Goal: Task Accomplishment & Management: Use online tool/utility

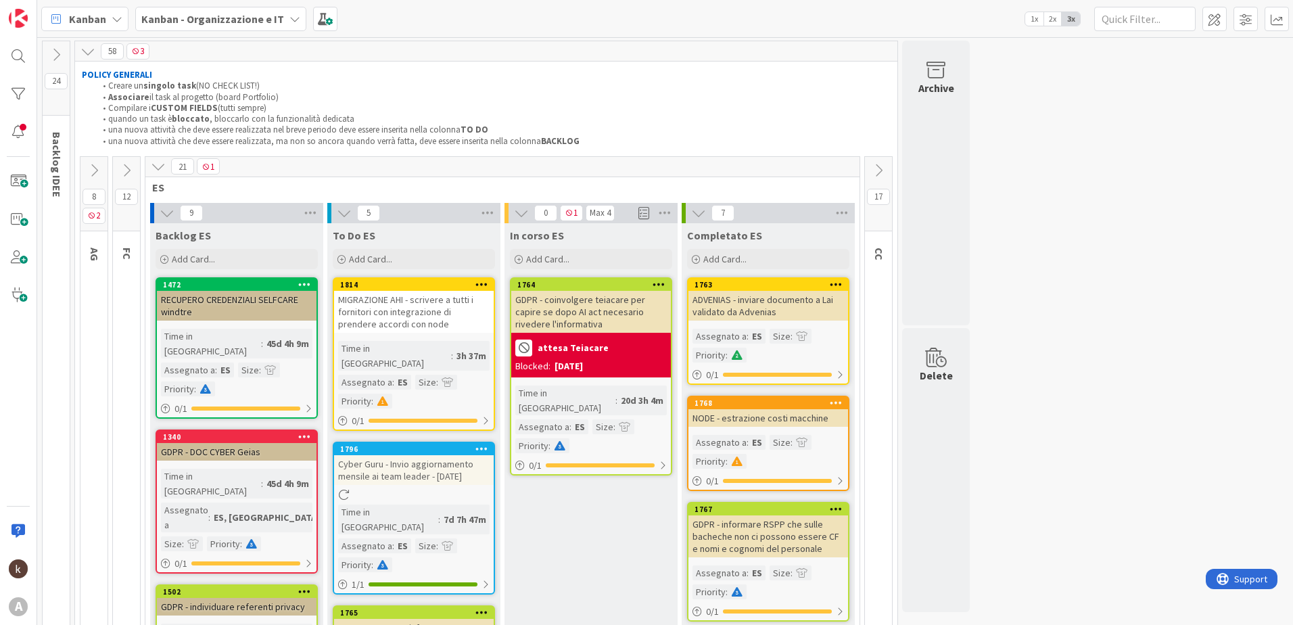
click at [156, 166] on icon at bounding box center [158, 166] width 15 height 15
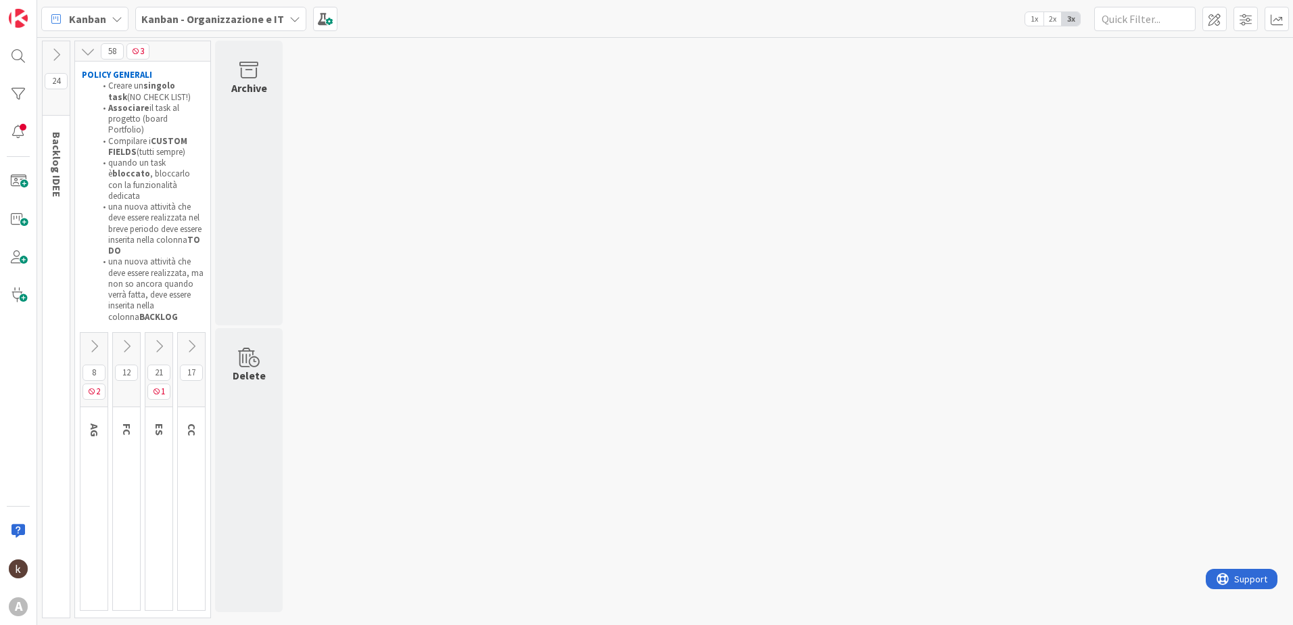
click at [129, 339] on icon at bounding box center [126, 346] width 15 height 15
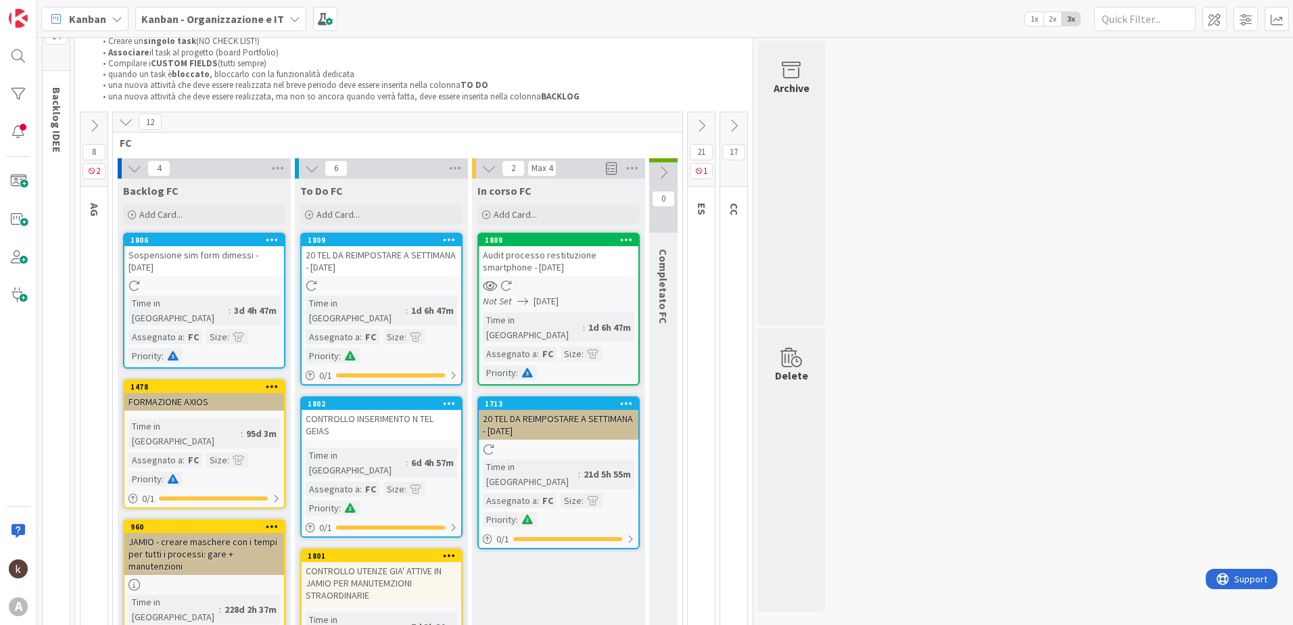
scroll to position [68, 0]
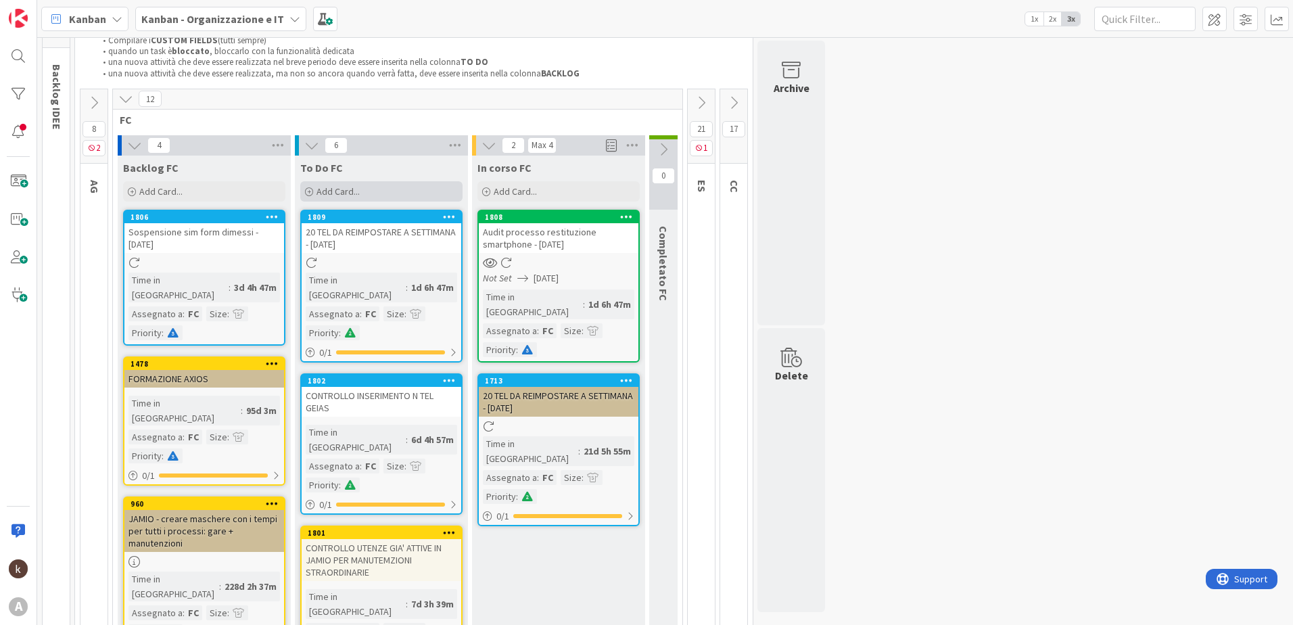
click at [362, 197] on div "Add Card..." at bounding box center [381, 191] width 162 height 20
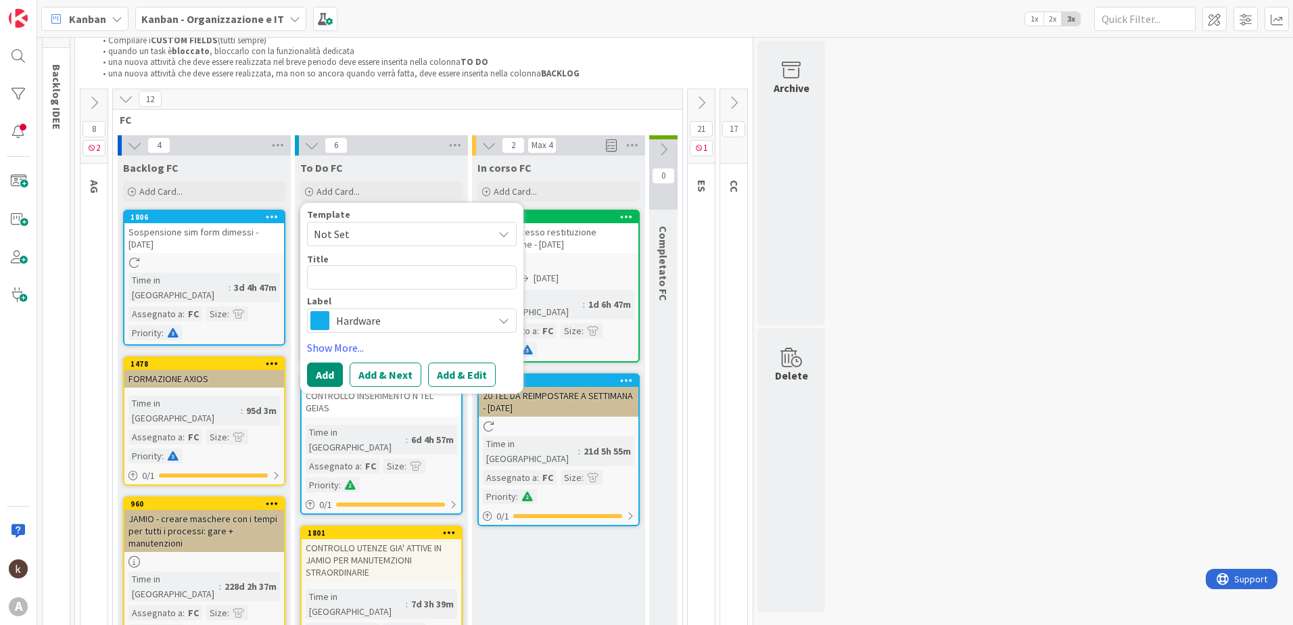
type textarea "x"
type textarea "A"
type textarea "x"
type textarea "AT"
type textarea "x"
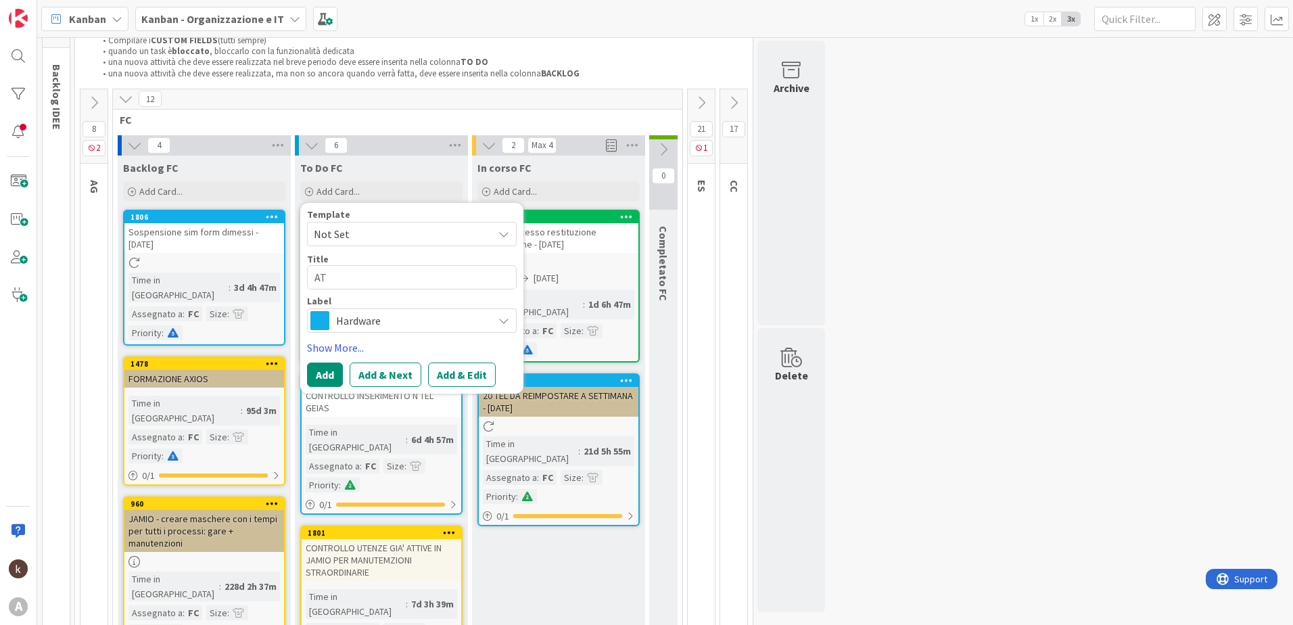
type textarea "ATT"
type textarea "x"
type textarea "ATTI"
type textarea "x"
type textarea "ATTIV"
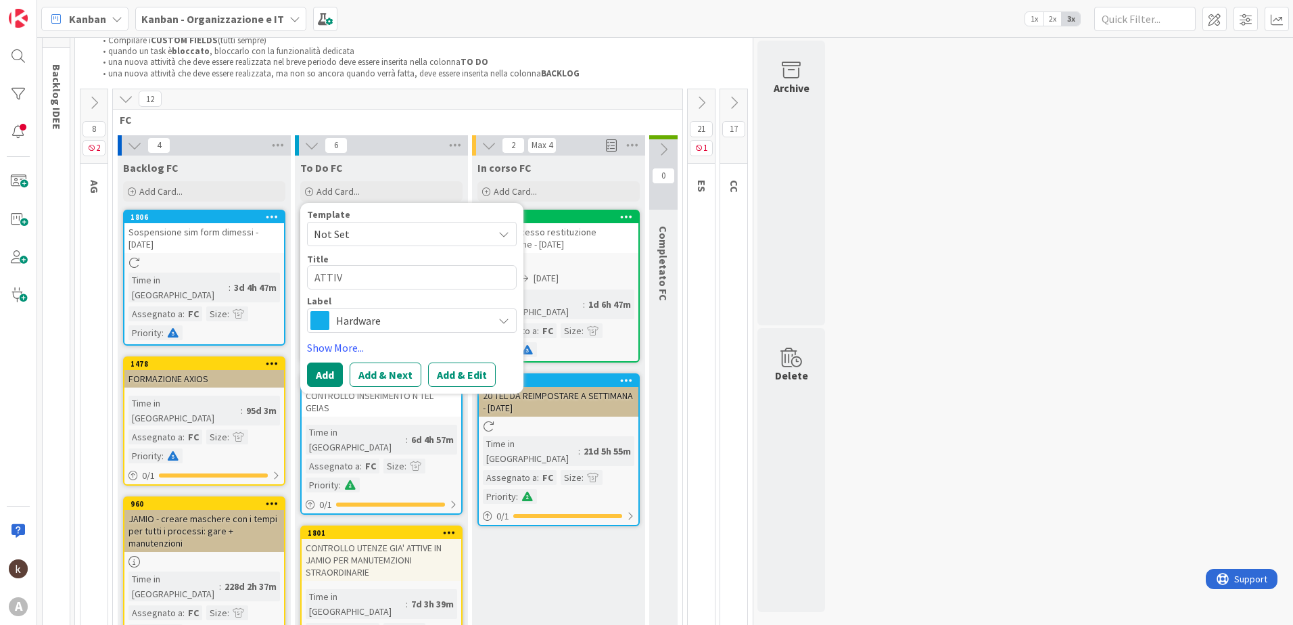
type textarea "x"
type textarea "ATTIVA"
type textarea "x"
type textarea "ATTIVAR"
type textarea "x"
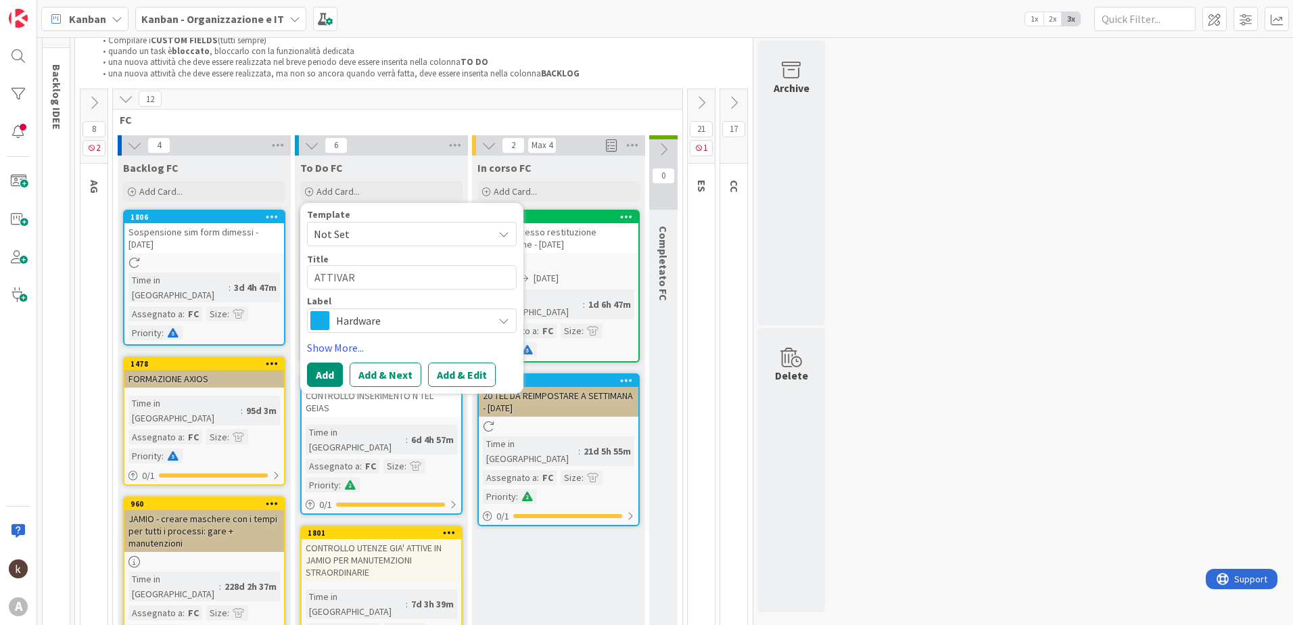
type textarea "ATTIVARE"
type textarea "x"
type textarea "ATTIVARE"
type textarea "x"
type textarea "ATTIVARE 3"
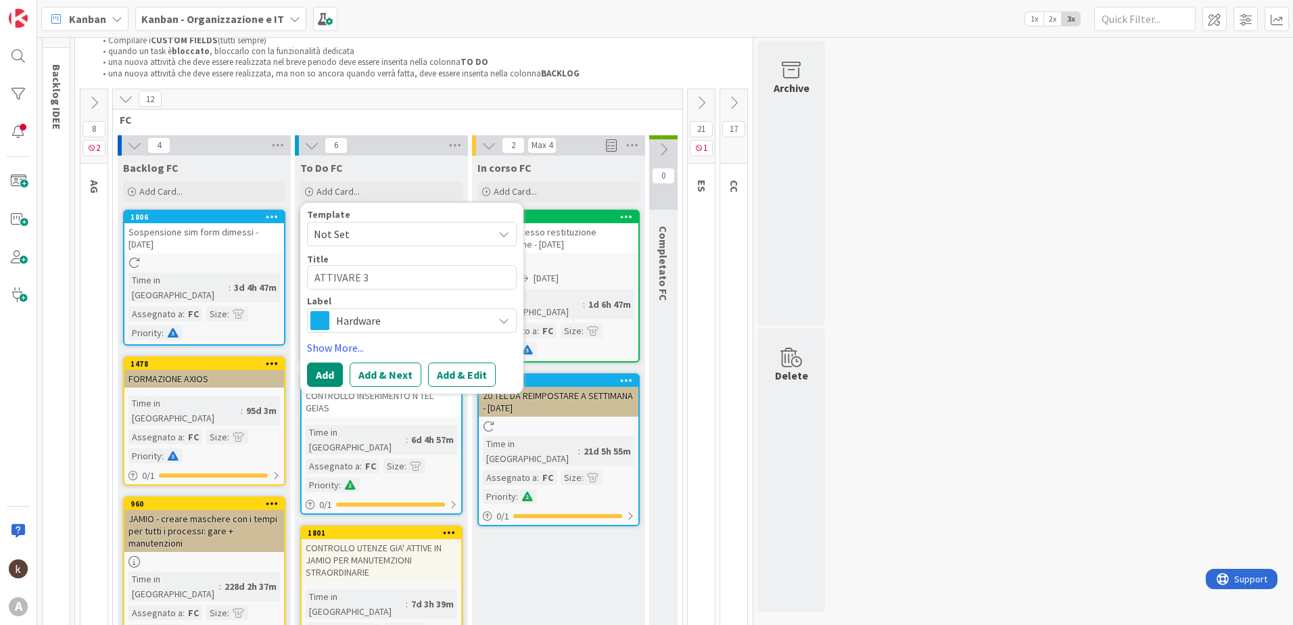
type textarea "x"
type textarea "ATTIVARE 3"
type textarea "x"
type textarea "ATTIVARE 3 S"
type textarea "x"
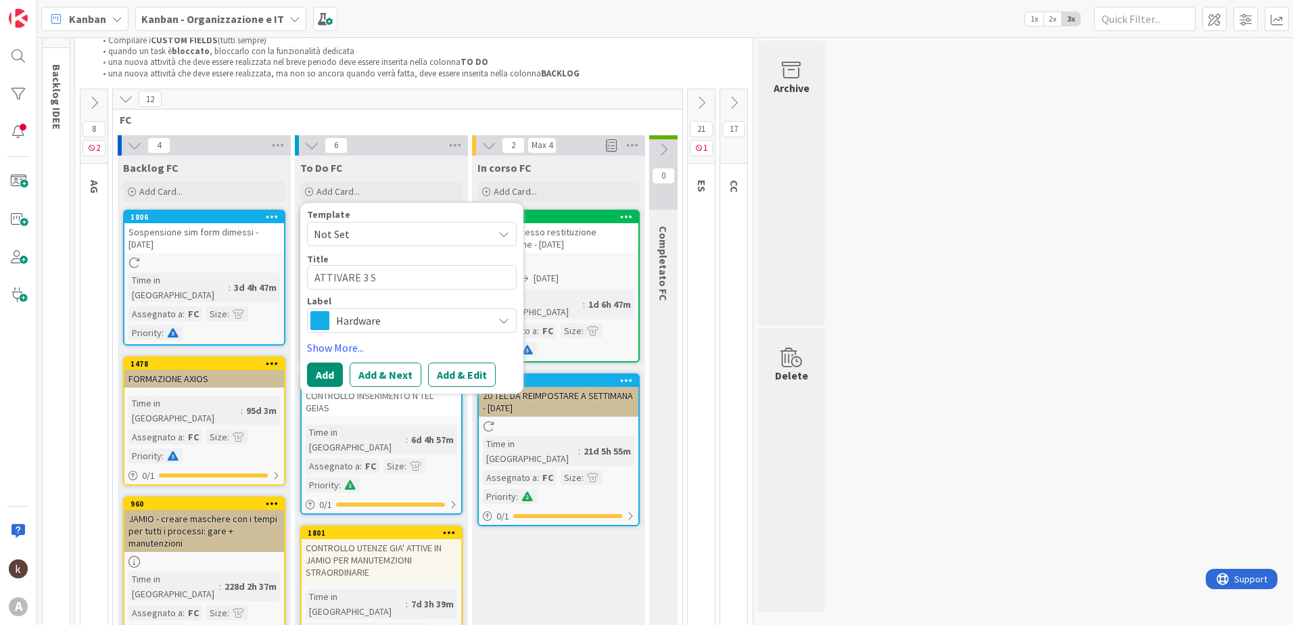
type textarea "ATTIVARE 3 SI"
type textarea "x"
type textarea "ATTIVARE 3 SIM"
type textarea "x"
type textarea "ATTIVARE 3 SIM"
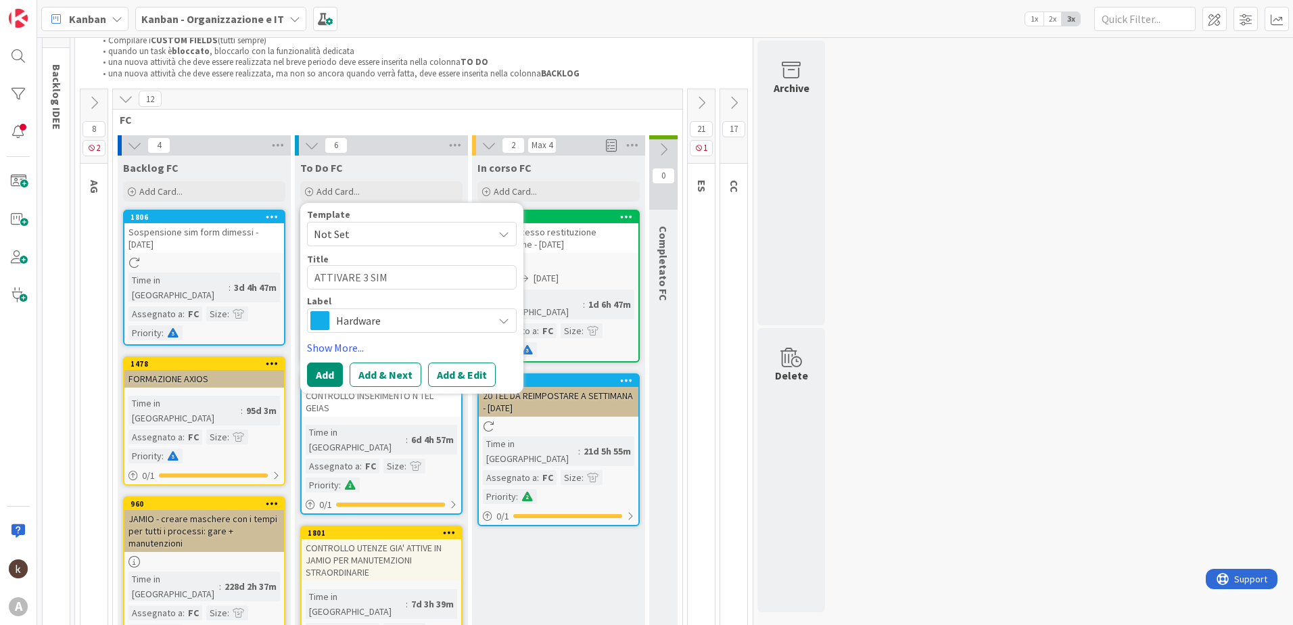
type textarea "x"
type textarea "ATTIVARE 3 SIM P"
type textarea "x"
type textarea "ATTIVARE 3 SIM PE"
type textarea "x"
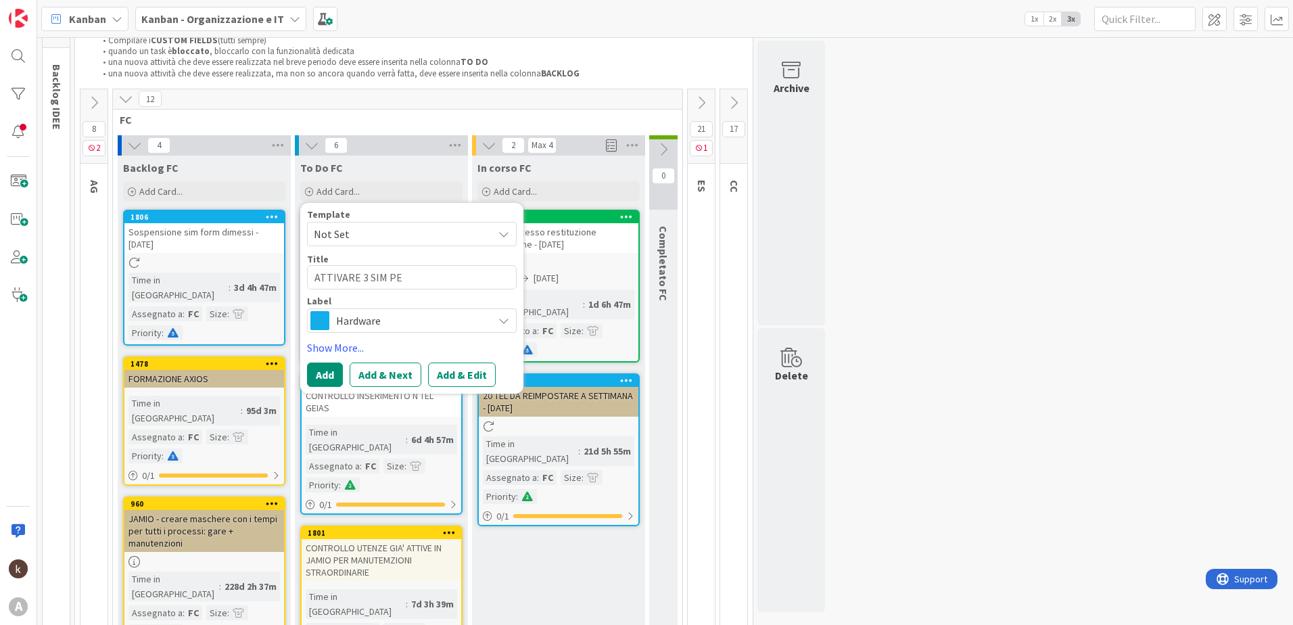
type textarea "ATTIVARE 3 SIM PER"
type textarea "x"
type textarea "ATTIVARE 3 SIM PER"
type textarea "x"
type textarea "ATTIVARE 3 SIM PER S"
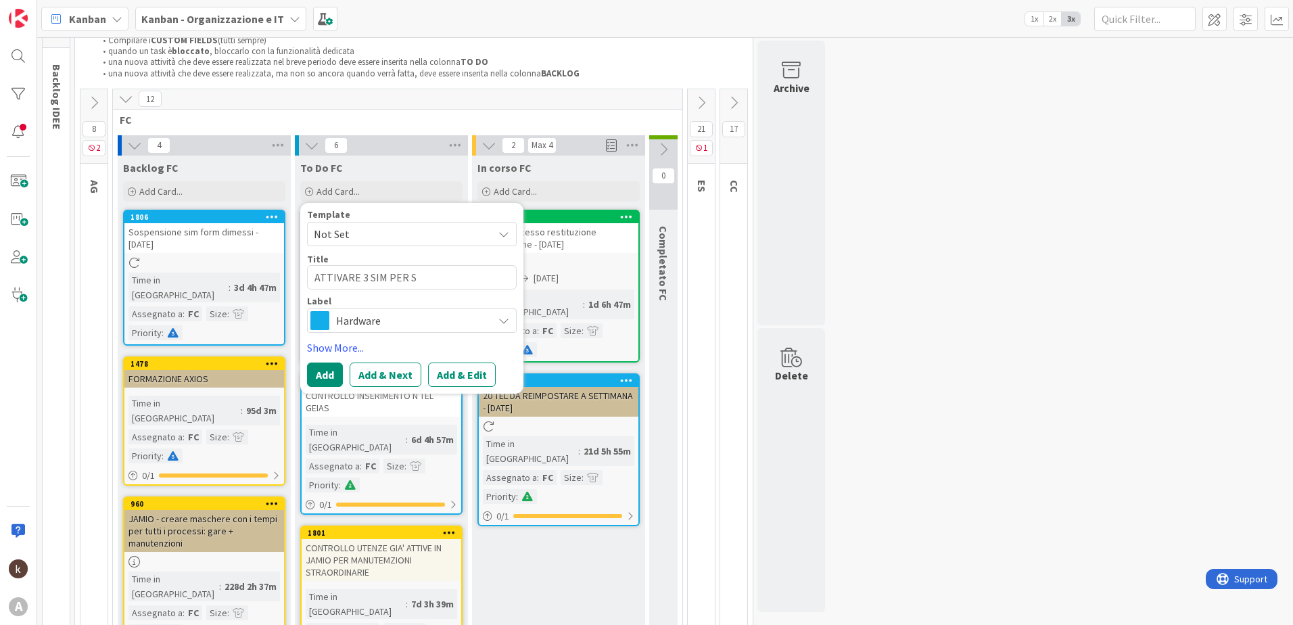
type textarea "x"
type textarea "ATTIVARE 3 SIM PER SA"
type textarea "x"
type textarea "ATTIVARE 3 SIM PER SAR"
type textarea "x"
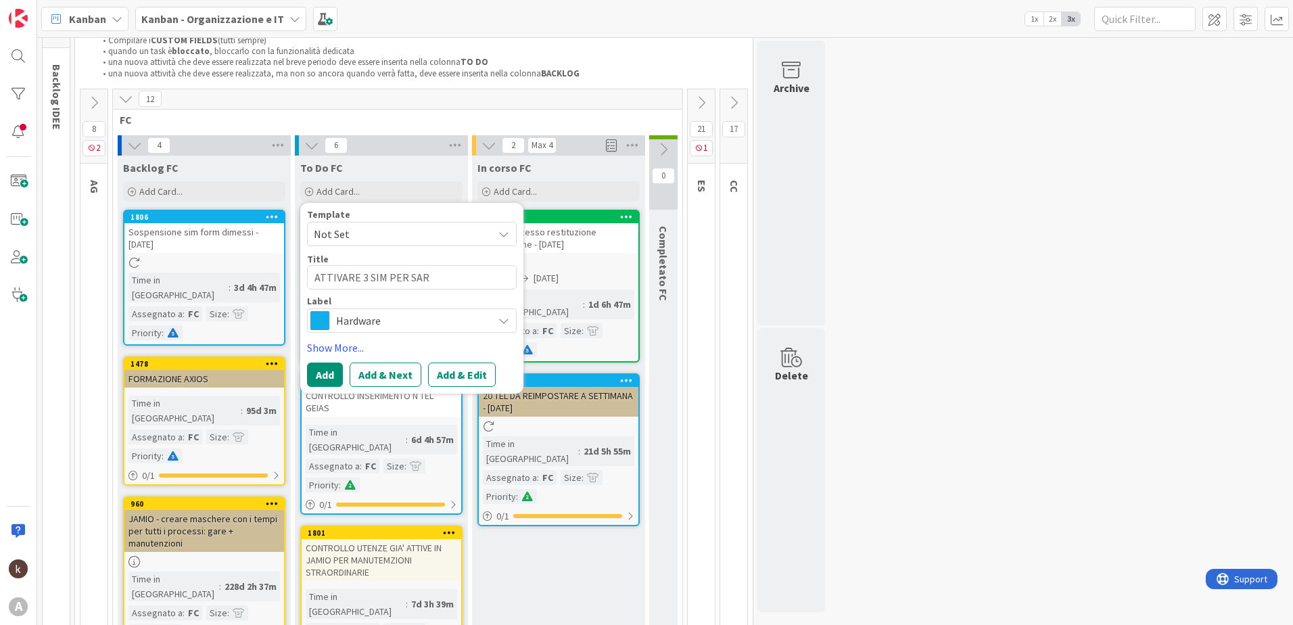
type textarea "ATTIVARE 3 SIM PER SARR"
type textarea "x"
type textarea "ATTIVARE 3 SIM PER SARRE"
type textarea "x"
type textarea "ATTIVARE 3 SIM PER SARRE"
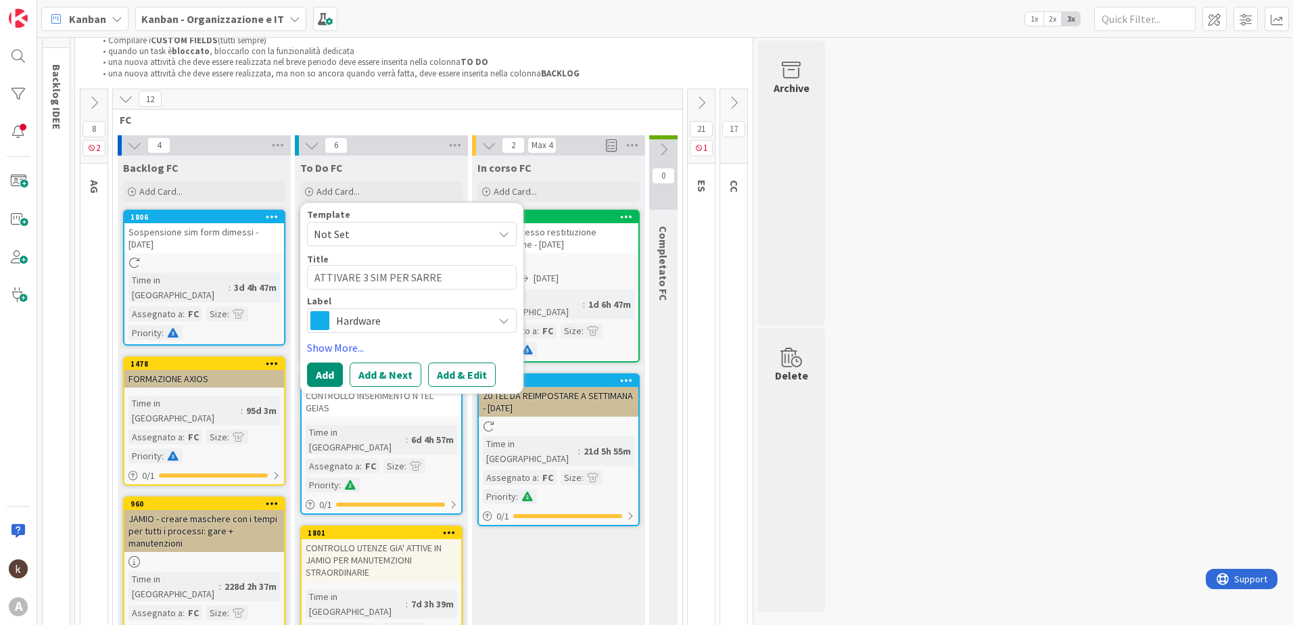
type textarea "x"
type textarea "ATTIVARE 3 SIM PER SARRE P"
type textarea "x"
type textarea "ATTIVARE 3 SIM PER SARRE PE"
type textarea "x"
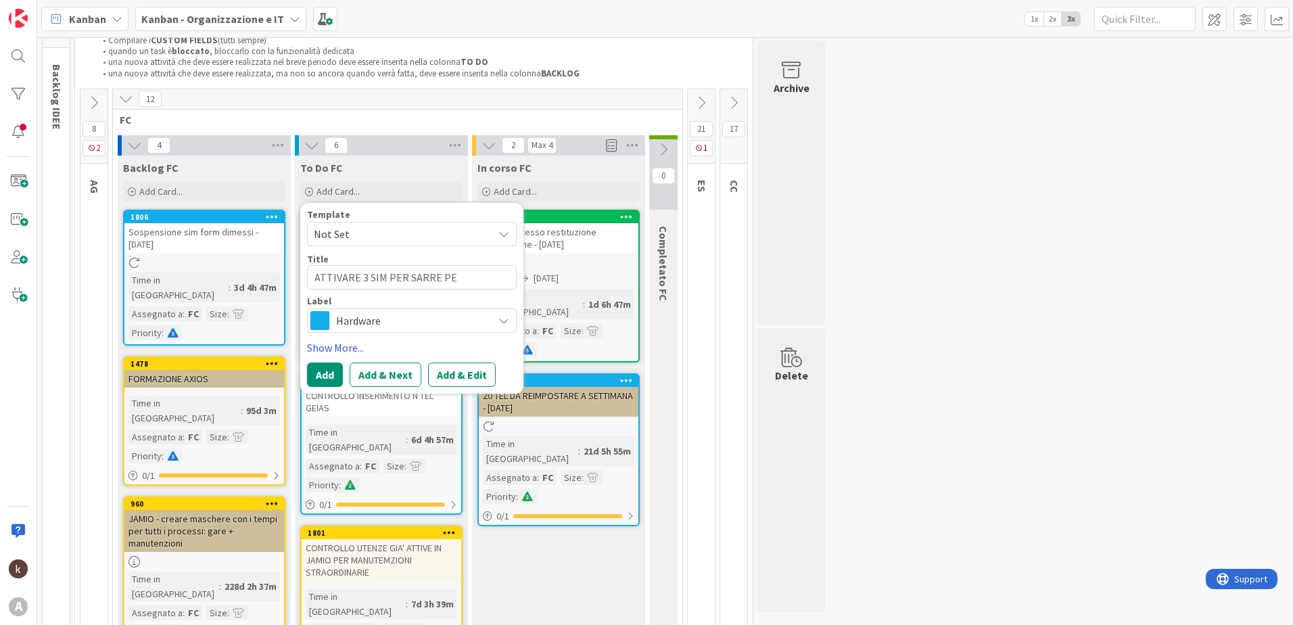
type textarea "ATTIVARE 3 SIM PER SARRE PER"
type textarea "x"
type textarea "ATTIVARE 3 SIM PER SARRE PER"
type textarea "x"
type textarea "ATTIVARE 3 SIM PER SARRE PER K"
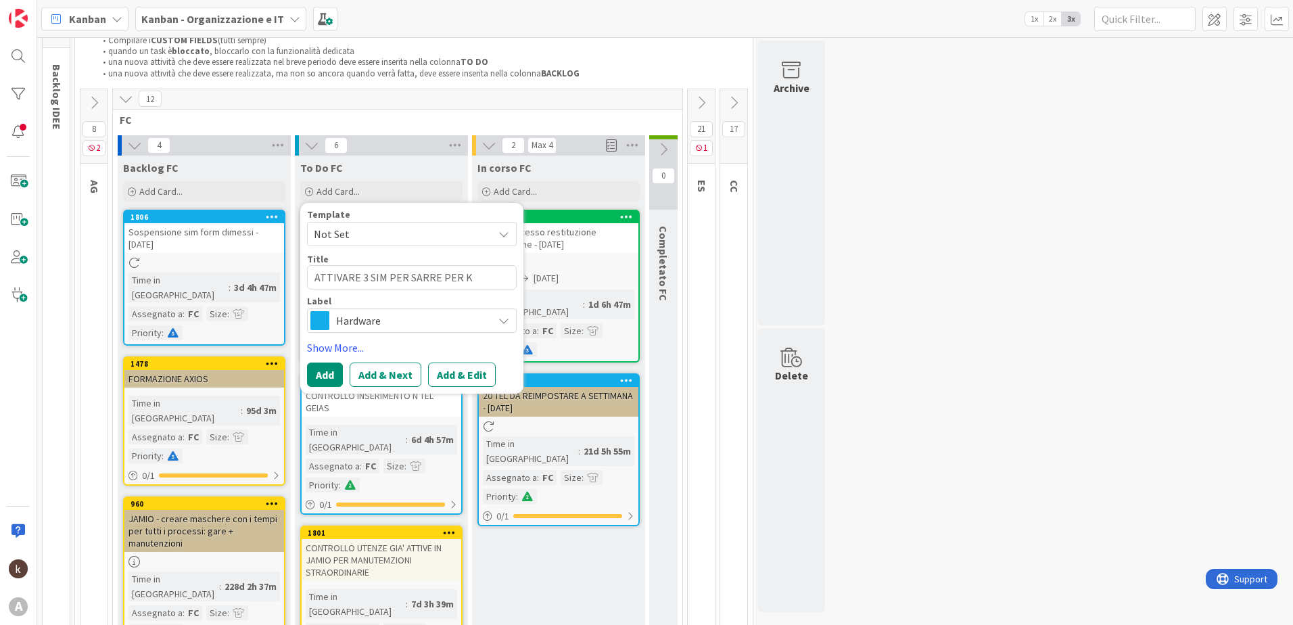
type textarea "x"
type textarea "ATTIVARE 3 SIM PER SARRE PER KI"
type textarea "x"
type textarea "ATTIVARE 3 SIM PER SARRE PER KIN"
type textarea "x"
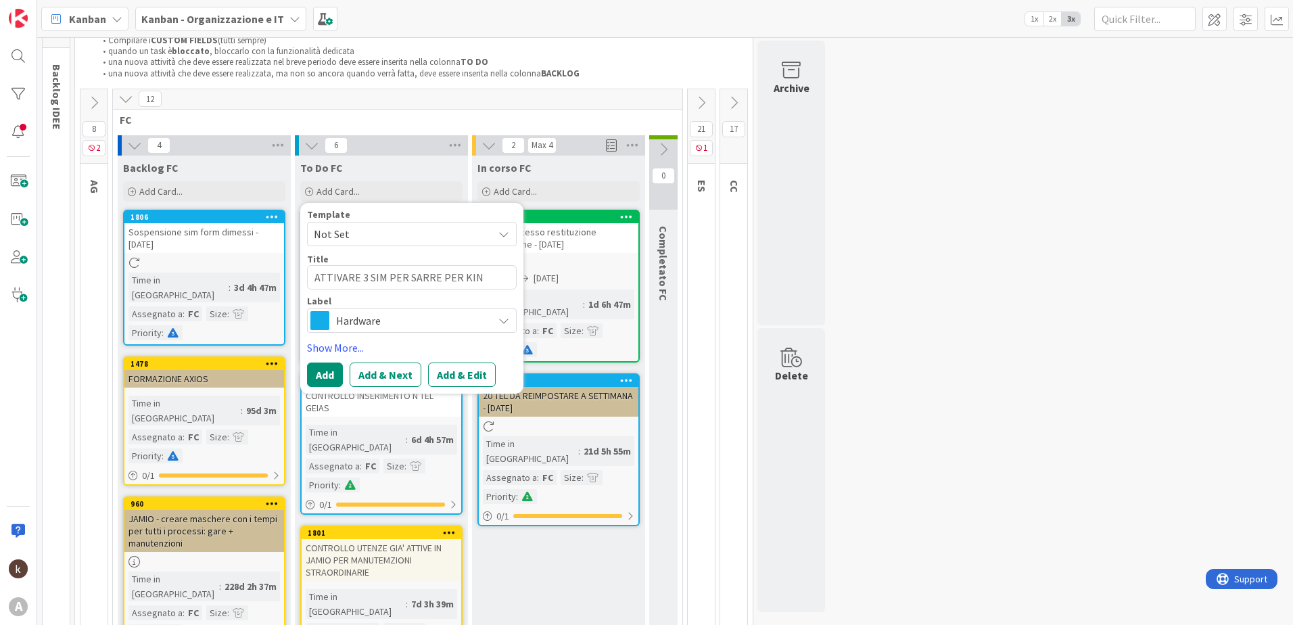
type textarea "ATTIVARE 3 SIM PER SARRE PER KIND"
type textarea "x"
type textarea "ATTIVARE 3 SIM PER SARRE PER KINDE"
type textarea "x"
type textarea "ATTIVARE 3 SIM PER SARRE PER KINDER"
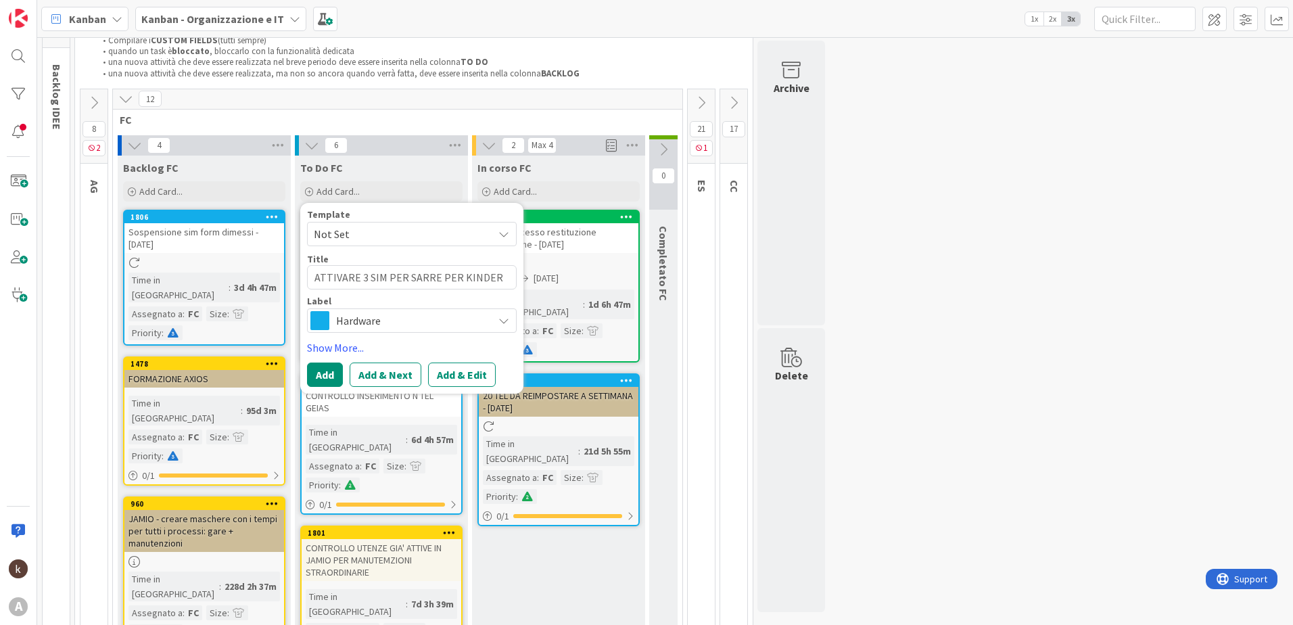
type textarea "x"
type textarea "ATTIVARE 3 SIM PER SARRE PER KINDERT"
type textarea "x"
type textarea "ATTIVARE 3 SIM PER SARRE PER KINDERTA"
type textarea "x"
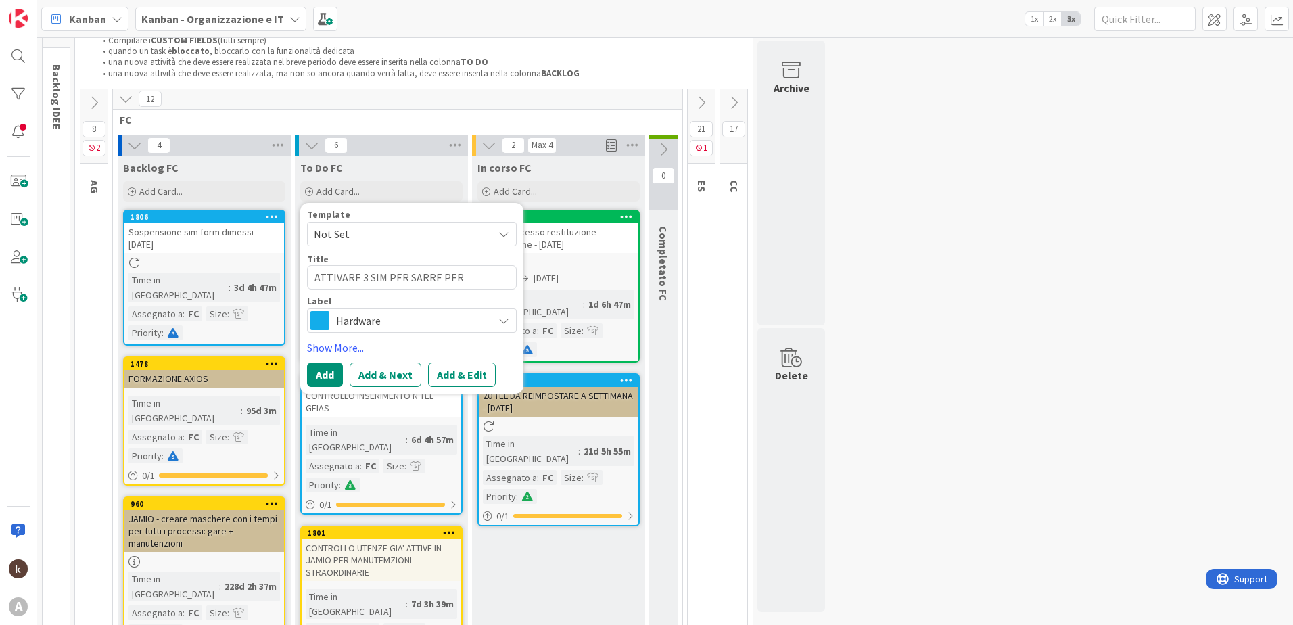
type textarea "ATTIVARE 3 SIM PER SARRE PER KINDERTAO"
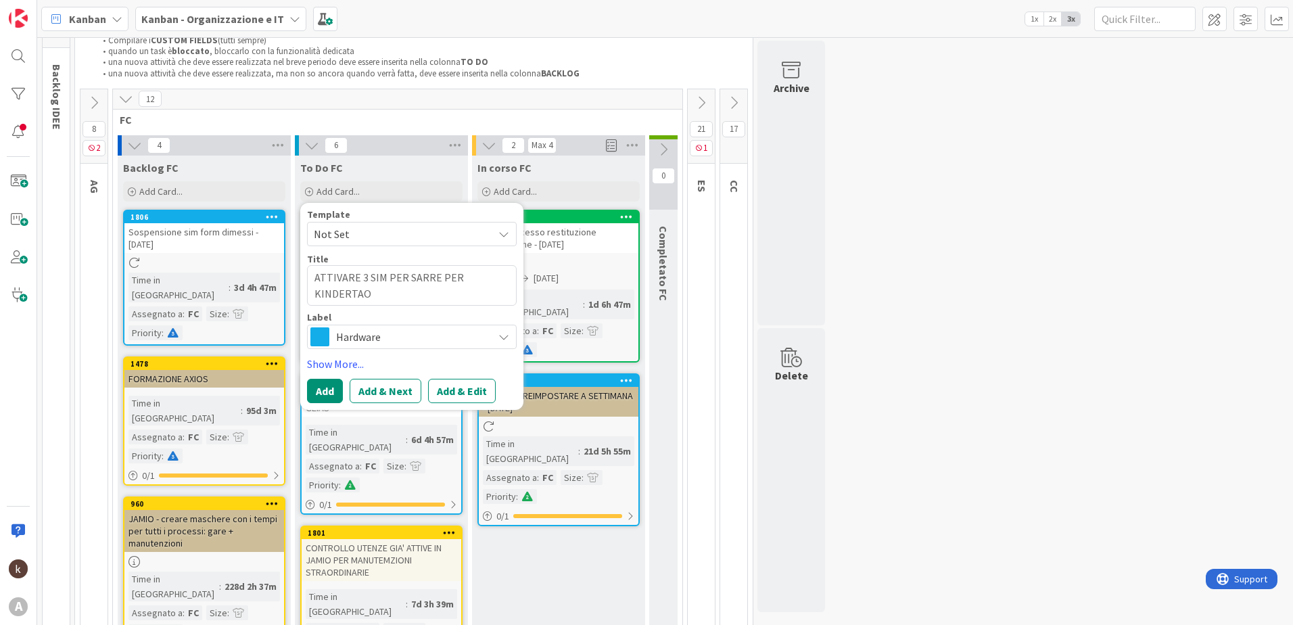
type textarea "x"
type textarea "ATTIVARE 3 SIM PER SARRE PER KINDERTA"
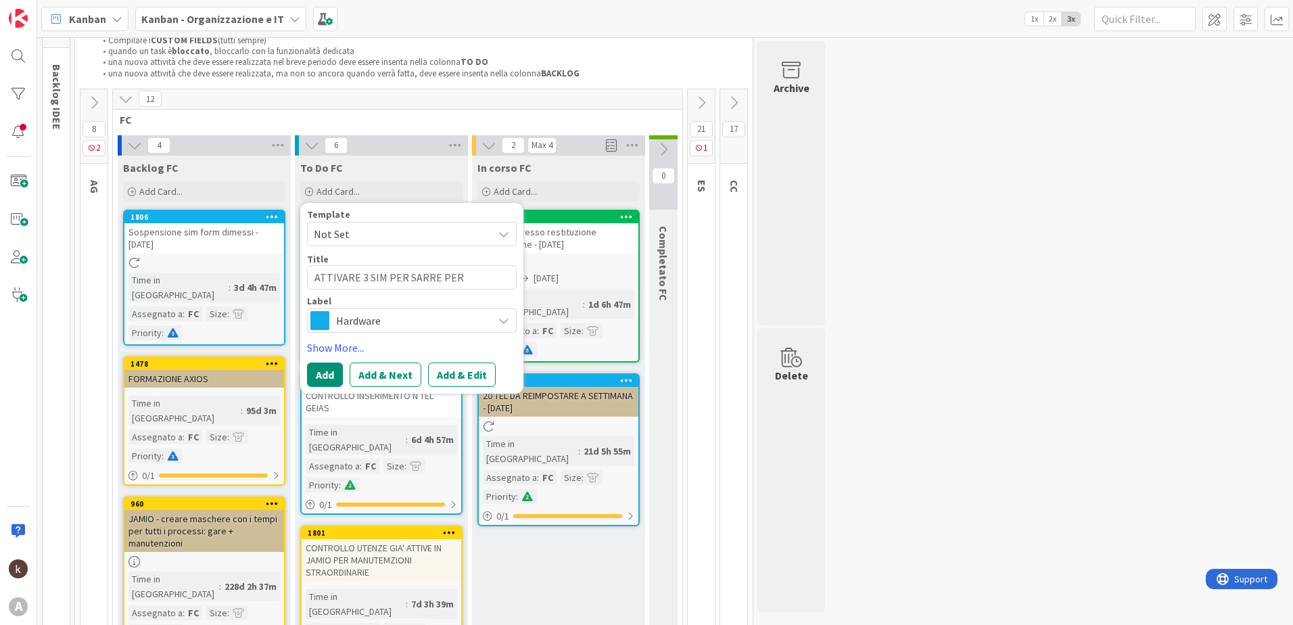
type textarea "x"
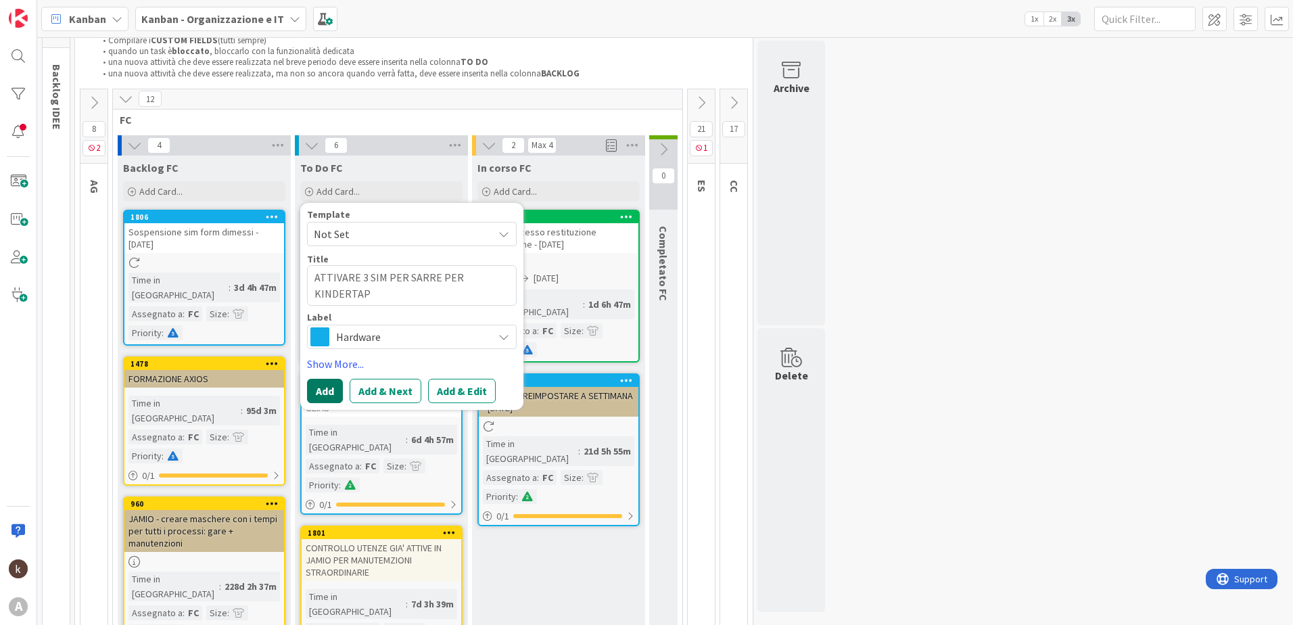
type textarea "ATTIVARE 3 SIM PER SARRE PER KINDERTAP"
click at [328, 385] on button "Add" at bounding box center [325, 391] width 36 height 24
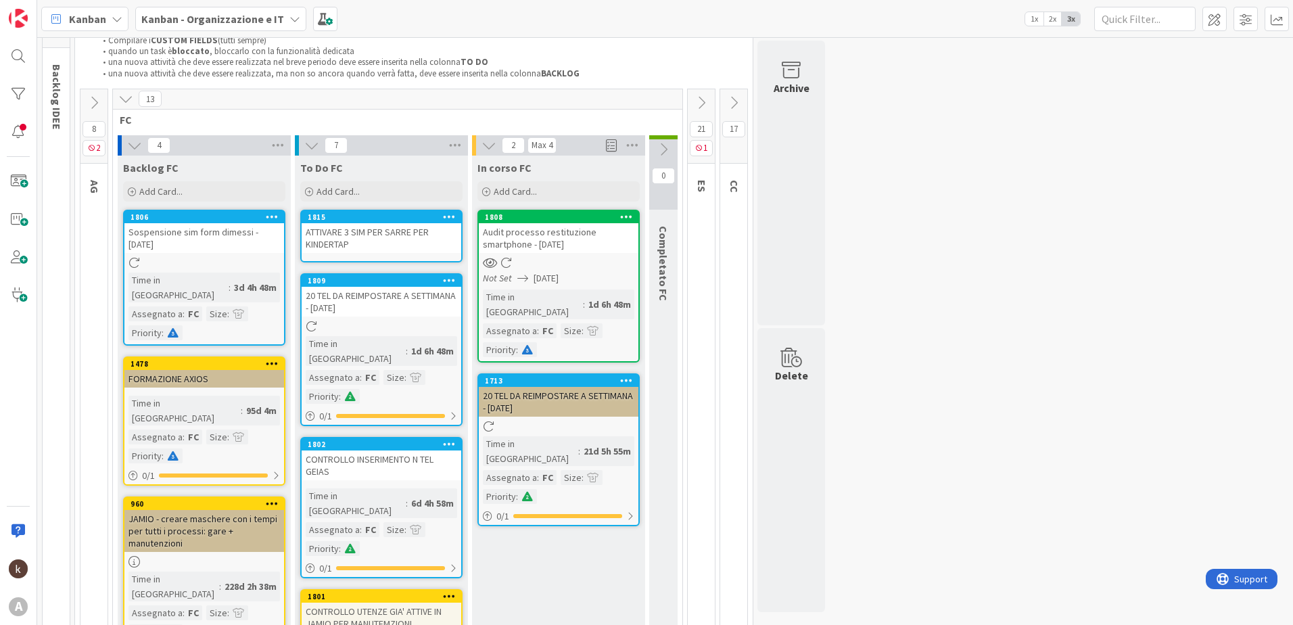
click at [346, 239] on div "ATTIVARE 3 SIM PER SARRE PER KINDERTAP" at bounding box center [382, 238] width 160 height 30
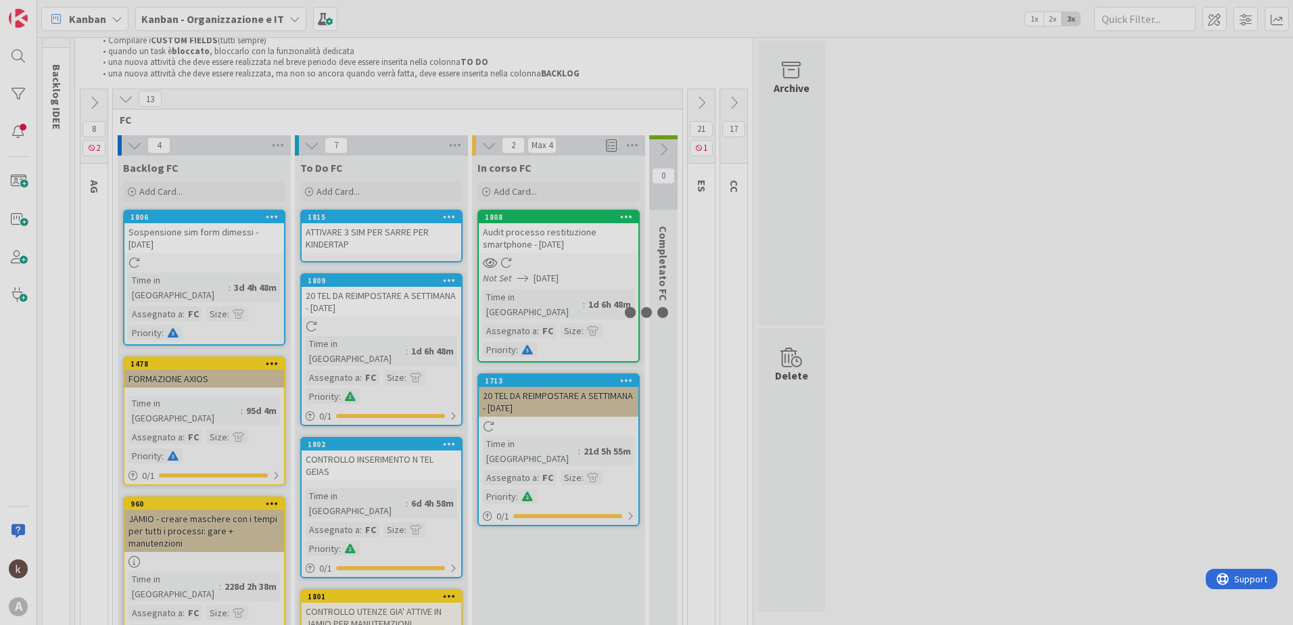
click at [346, 239] on div at bounding box center [646, 312] width 1293 height 625
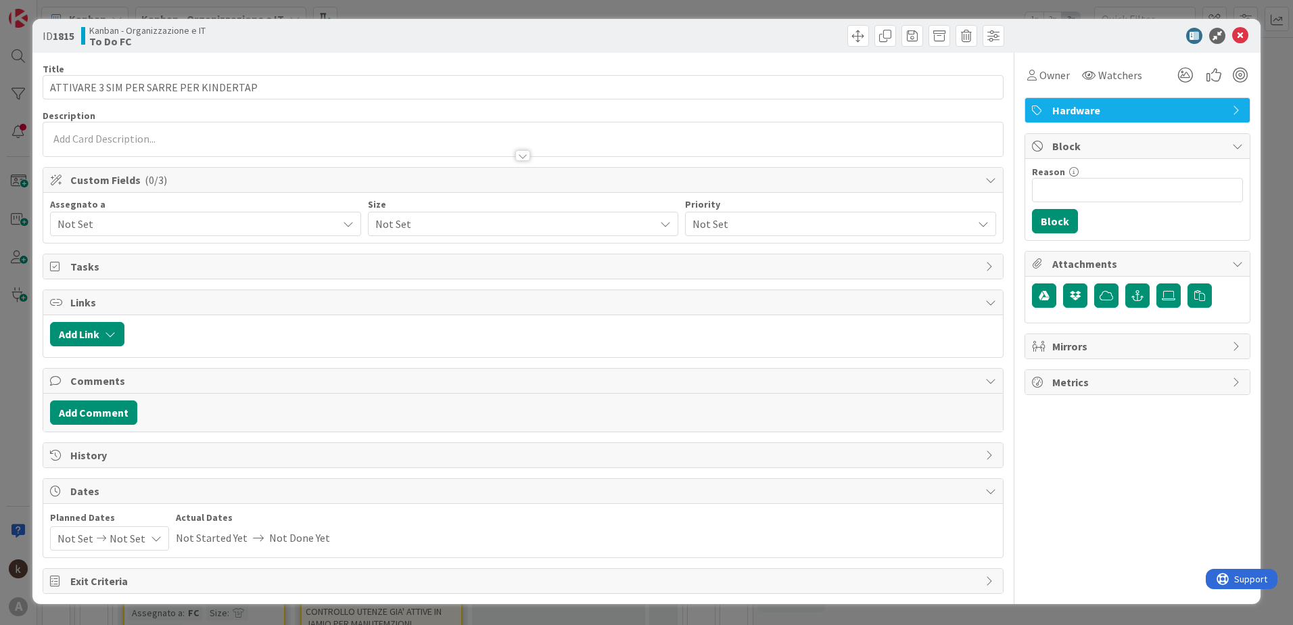
click at [116, 236] on div "Assegnato a Not Set Size Not Set Priority Not Set" at bounding box center [522, 218] width 959 height 50
click at [116, 231] on span "Not Set" at bounding box center [197, 224] width 280 height 16
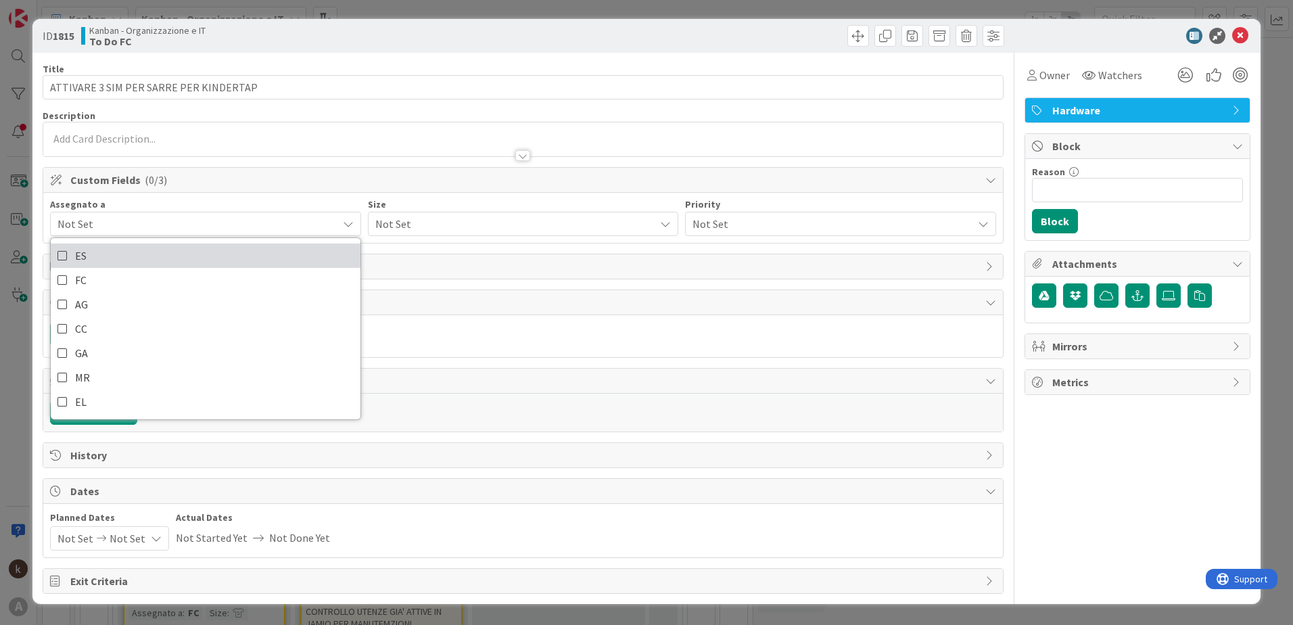
click at [89, 260] on link "ES" at bounding box center [206, 255] width 310 height 24
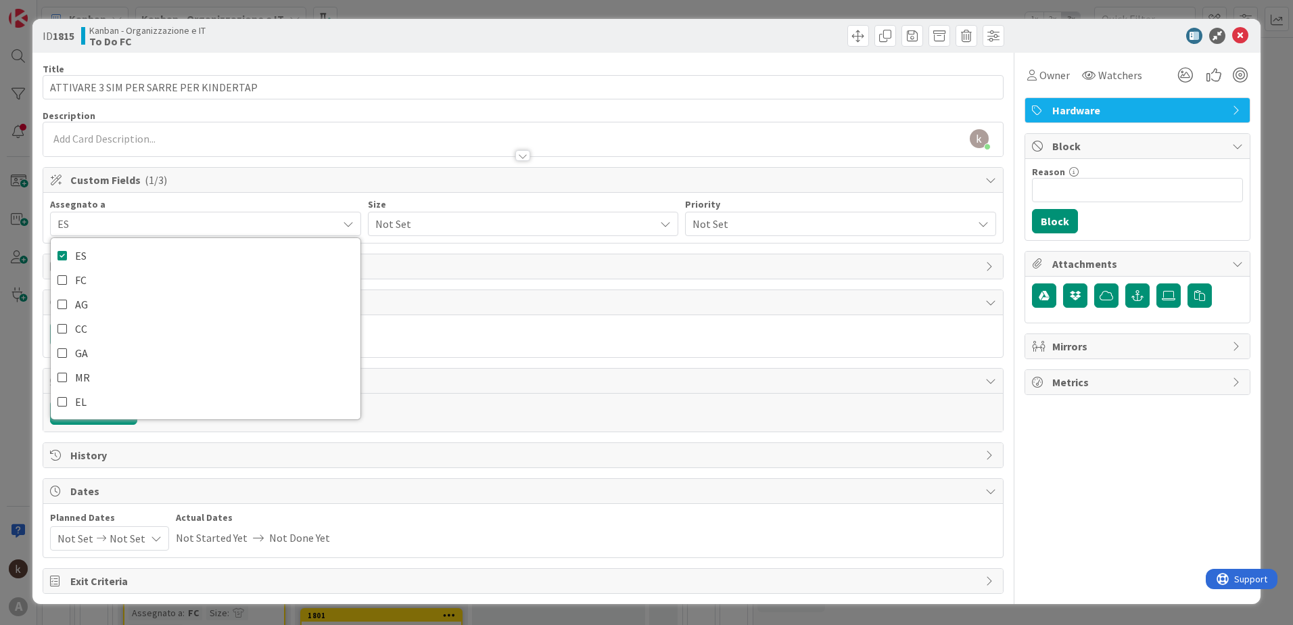
click at [89, 232] on div "ES" at bounding box center [205, 224] width 311 height 24
click at [60, 260] on icon at bounding box center [62, 255] width 11 height 20
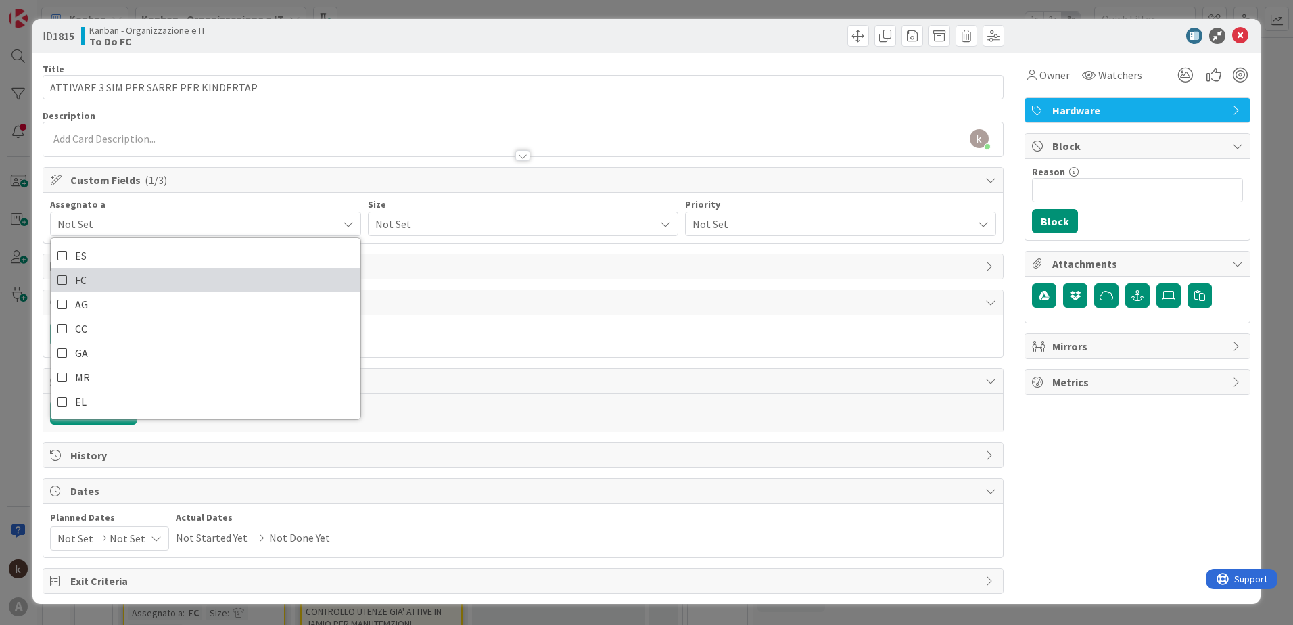
click at [60, 275] on icon at bounding box center [62, 280] width 11 height 20
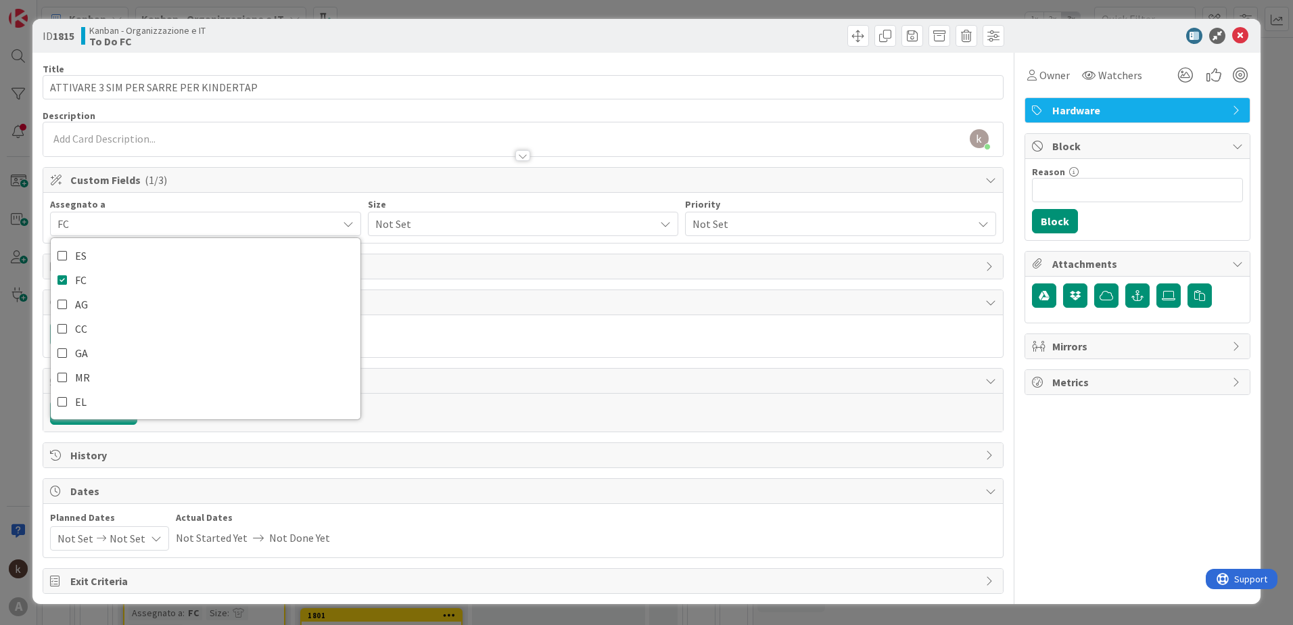
click at [437, 224] on span "Not Set" at bounding box center [511, 223] width 273 height 19
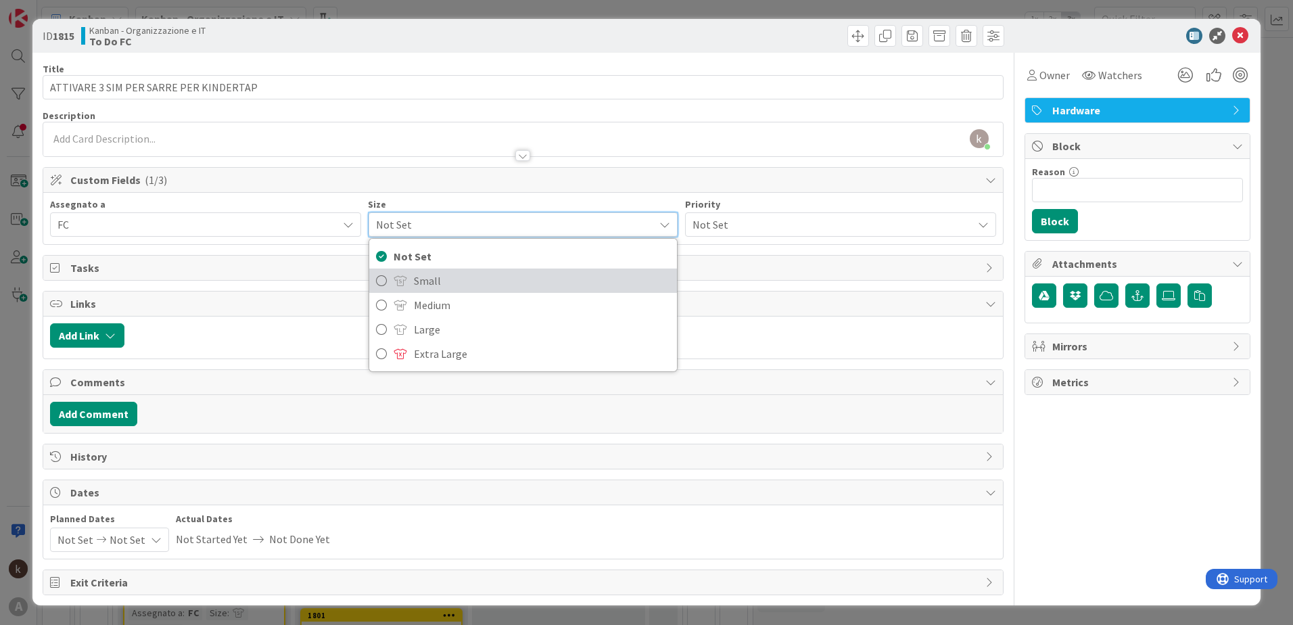
click at [418, 280] on span "Small" at bounding box center [542, 280] width 257 height 20
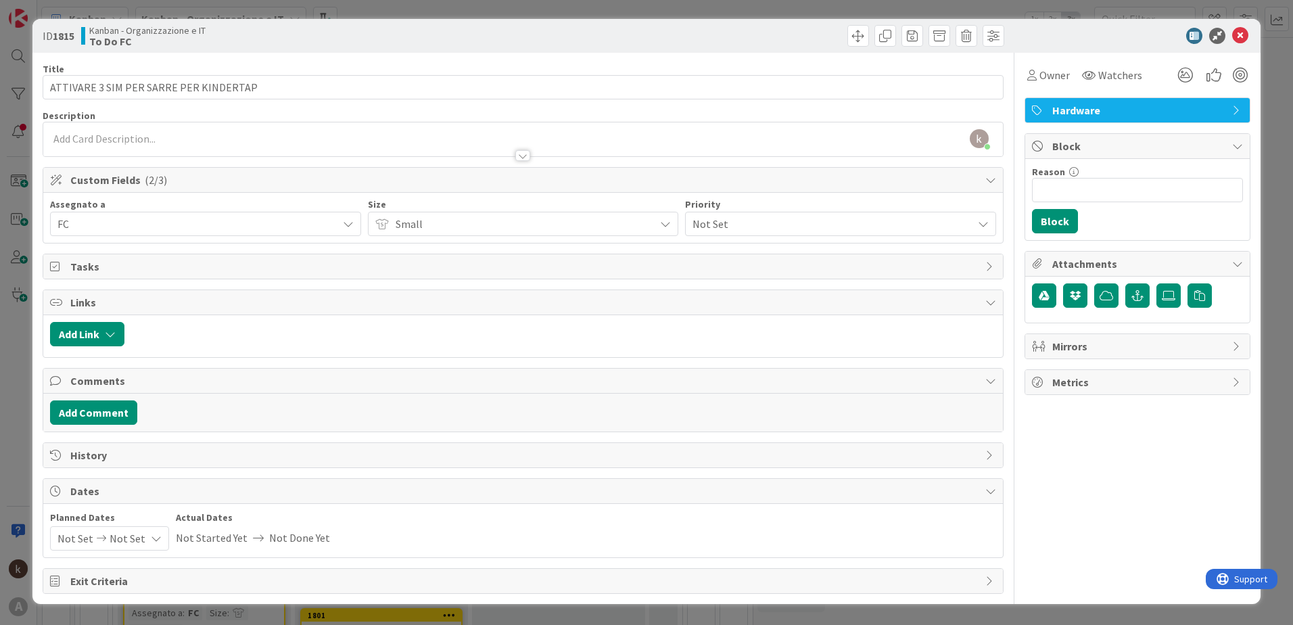
click at [740, 223] on span "Not Set" at bounding box center [828, 223] width 273 height 19
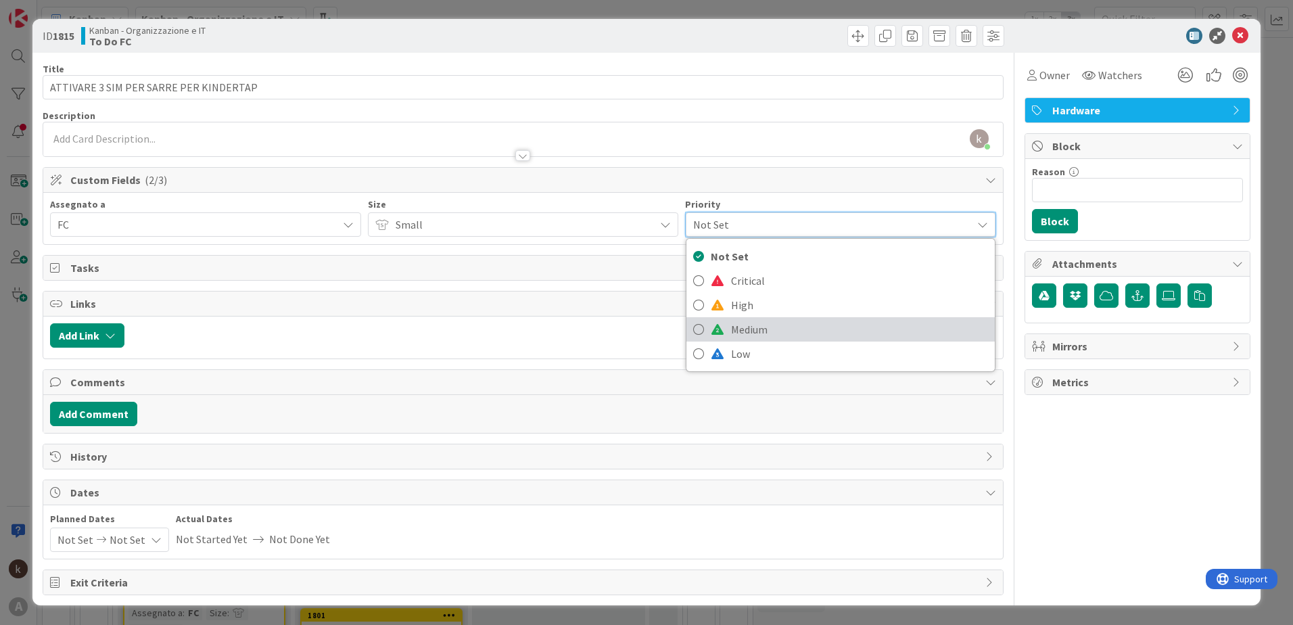
click at [730, 331] on link "Medium" at bounding box center [840, 329] width 308 height 24
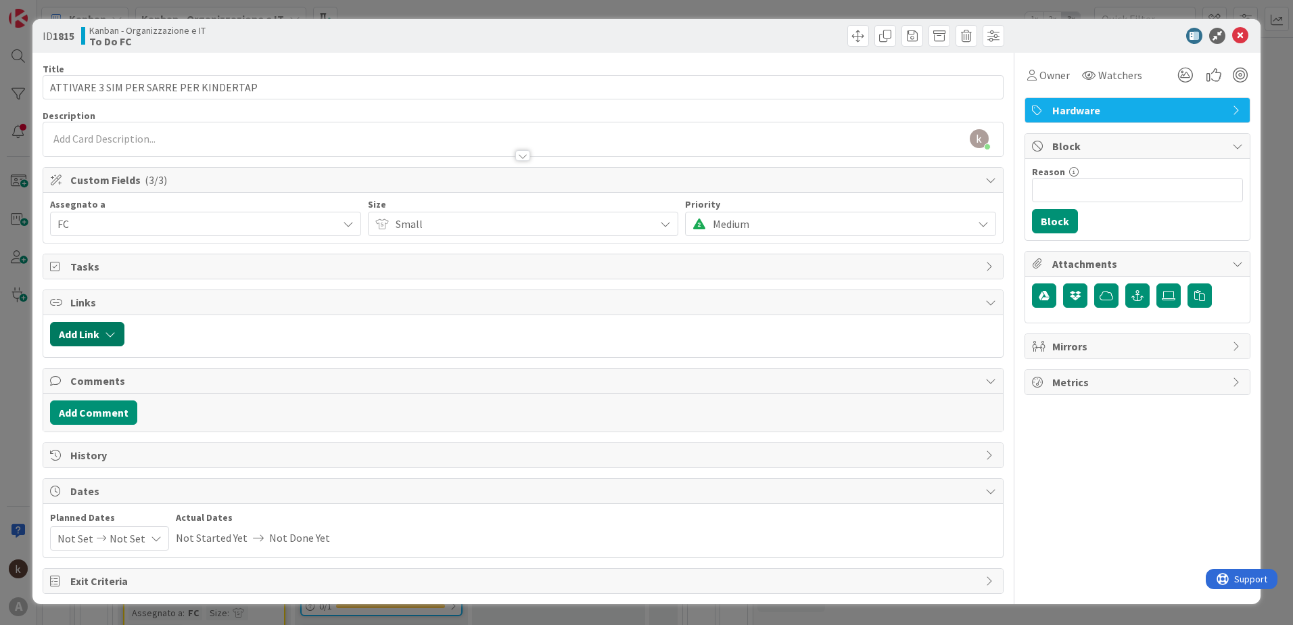
click at [62, 336] on button "Add Link" at bounding box center [87, 334] width 74 height 24
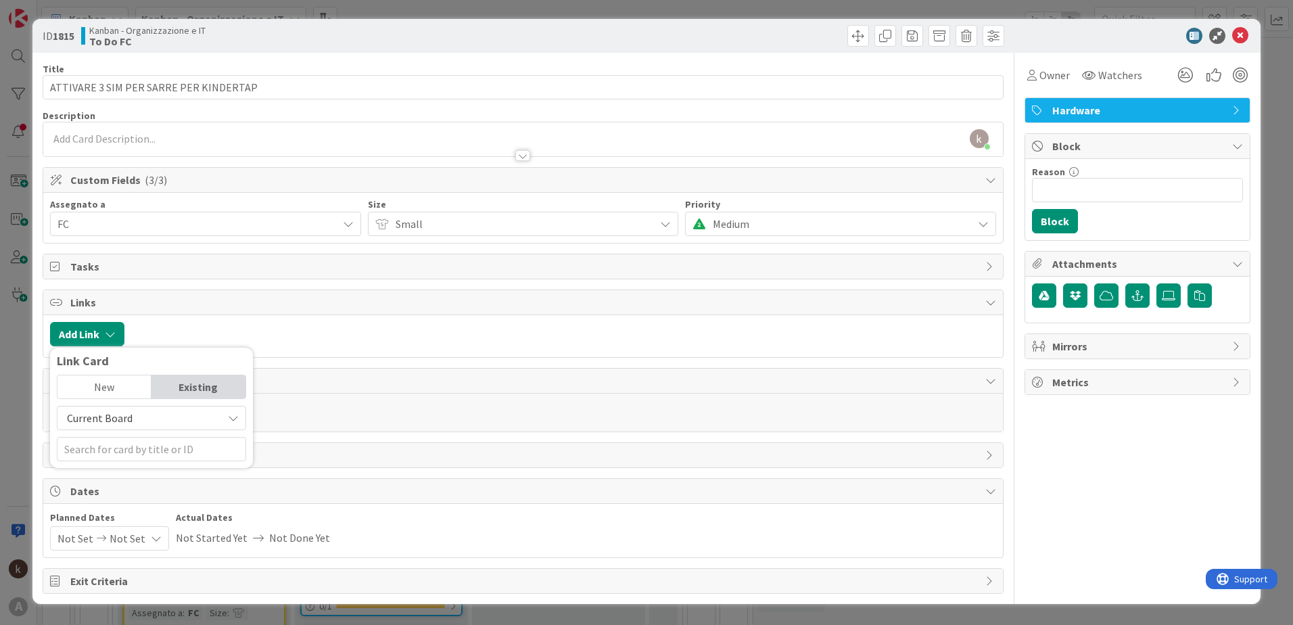
click at [134, 410] on span "Current Board" at bounding box center [139, 417] width 151 height 19
click at [124, 473] on span "All Boards" at bounding box center [158, 474] width 188 height 20
click at [122, 454] on input "text" at bounding box center [151, 449] width 189 height 24
click at [125, 421] on span "All Boards" at bounding box center [139, 417] width 151 height 19
click at [115, 474] on span "All Boards" at bounding box center [158, 474] width 188 height 20
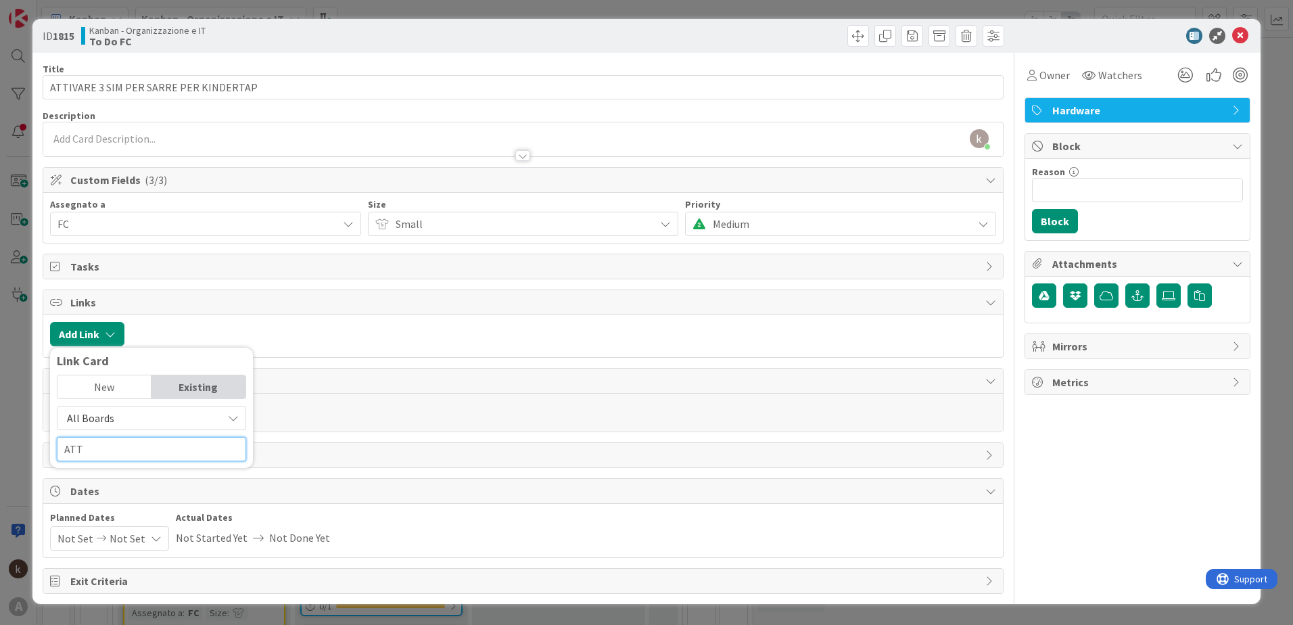
click at [116, 449] on input "ATT" at bounding box center [151, 449] width 189 height 24
click at [118, 427] on span "All Boards" at bounding box center [139, 417] width 151 height 19
click at [111, 485] on link "All Boards" at bounding box center [157, 474] width 201 height 24
click at [112, 442] on input "ATT" at bounding box center [151, 449] width 189 height 24
click at [110, 414] on span "All Boards" at bounding box center [90, 418] width 47 height 14
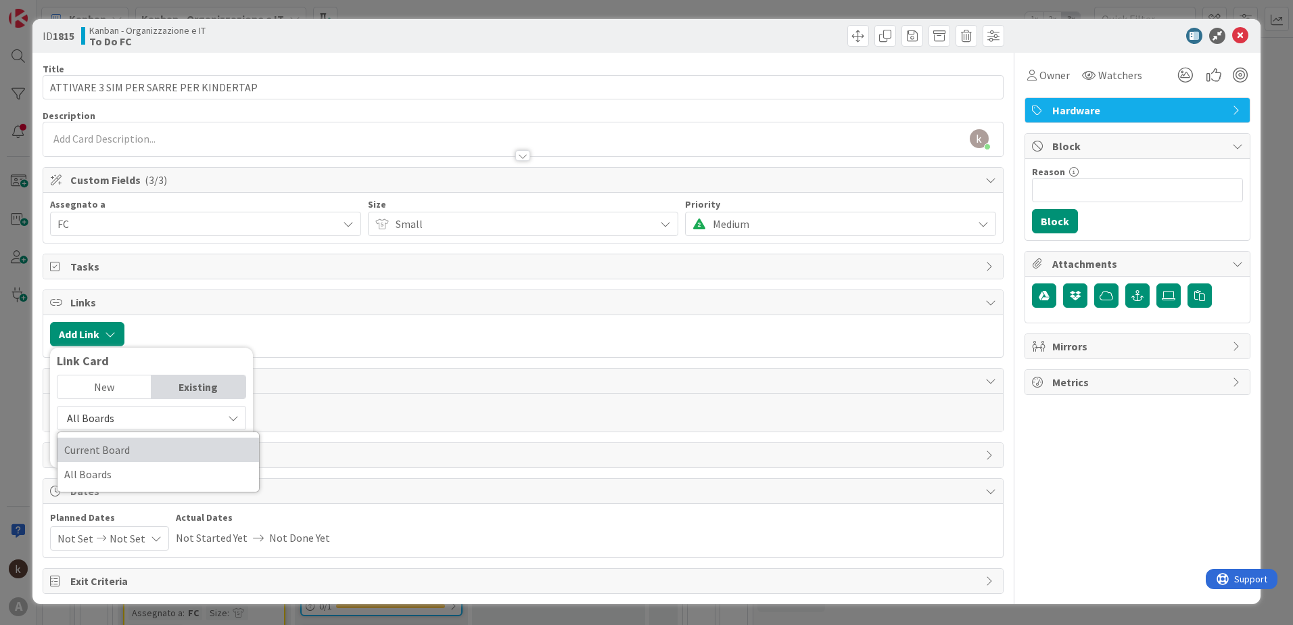
click at [108, 453] on span "Current Board" at bounding box center [158, 449] width 188 height 20
click at [110, 424] on span "Current Board" at bounding box center [100, 418] width 66 height 14
click at [107, 460] on link "Current Board" at bounding box center [157, 449] width 201 height 24
click at [111, 414] on span "Current Board" at bounding box center [100, 418] width 66 height 14
click at [97, 482] on span "All Boards" at bounding box center [158, 474] width 188 height 20
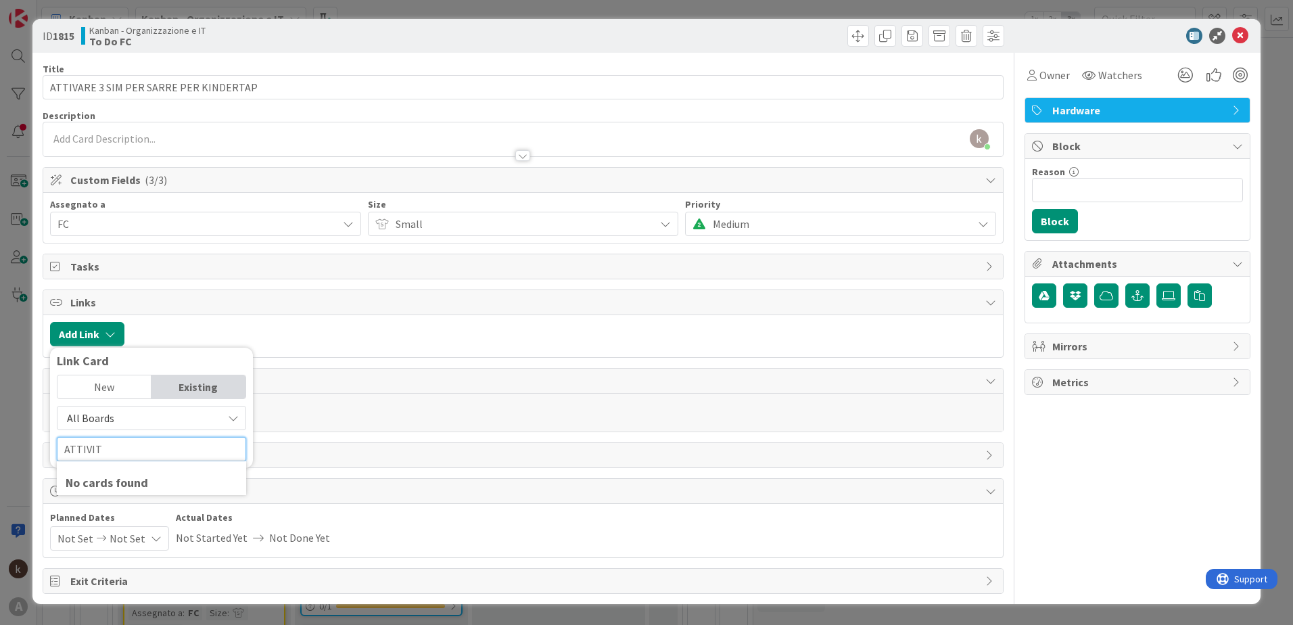
click at [106, 448] on input "ATTIVIT" at bounding box center [151, 449] width 189 height 24
click at [106, 450] on input "ATTIVIT" at bounding box center [151, 449] width 189 height 24
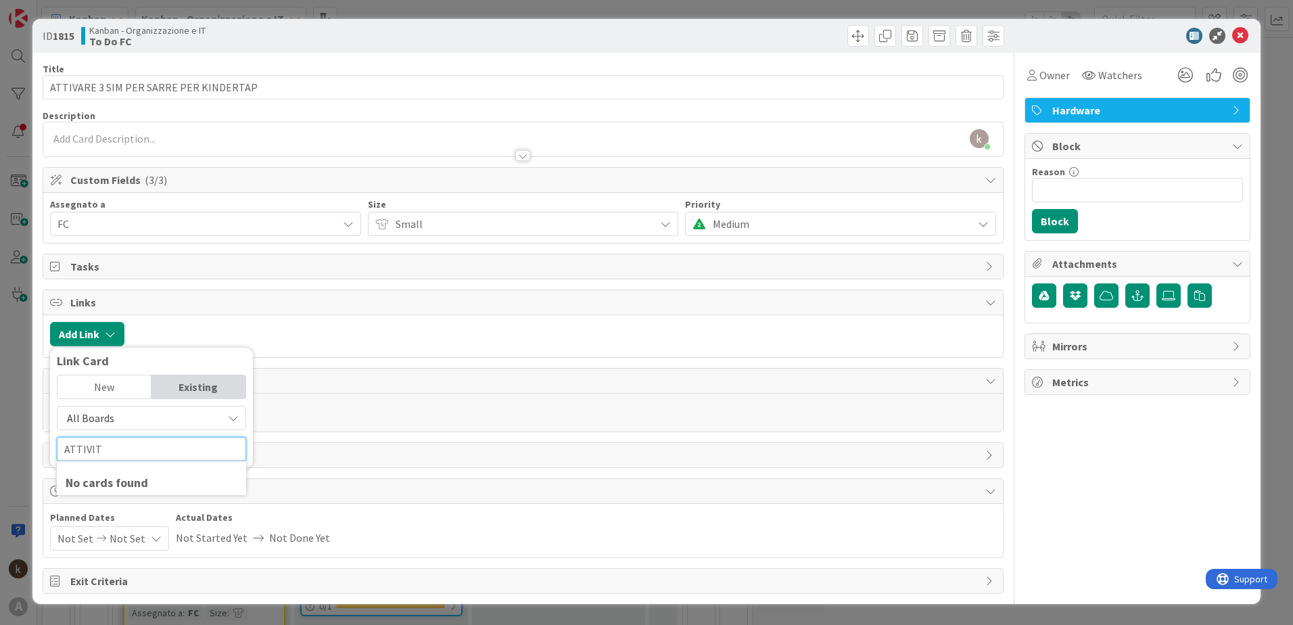
click at [106, 450] on input "ATTIVIT" at bounding box center [151, 449] width 189 height 24
click at [95, 419] on span "All Boards" at bounding box center [90, 418] width 47 height 14
click at [99, 480] on span "All Boards" at bounding box center [158, 474] width 188 height 20
click at [104, 456] on input "ATTIVIT" at bounding box center [151, 449] width 189 height 24
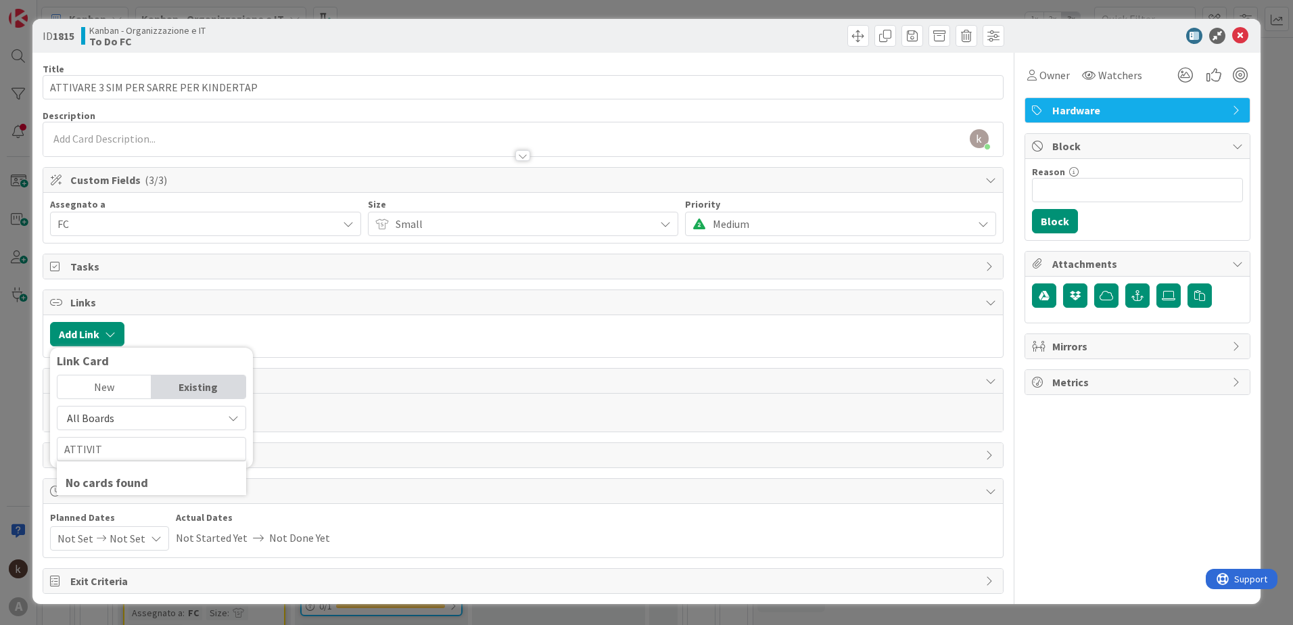
click at [105, 411] on span "All Boards" at bounding box center [90, 418] width 47 height 14
click at [105, 473] on span "All Boards" at bounding box center [158, 474] width 188 height 20
click at [136, 438] on input "ATTIVIT" at bounding box center [151, 449] width 189 height 24
type input "A"
type input "TATTI"
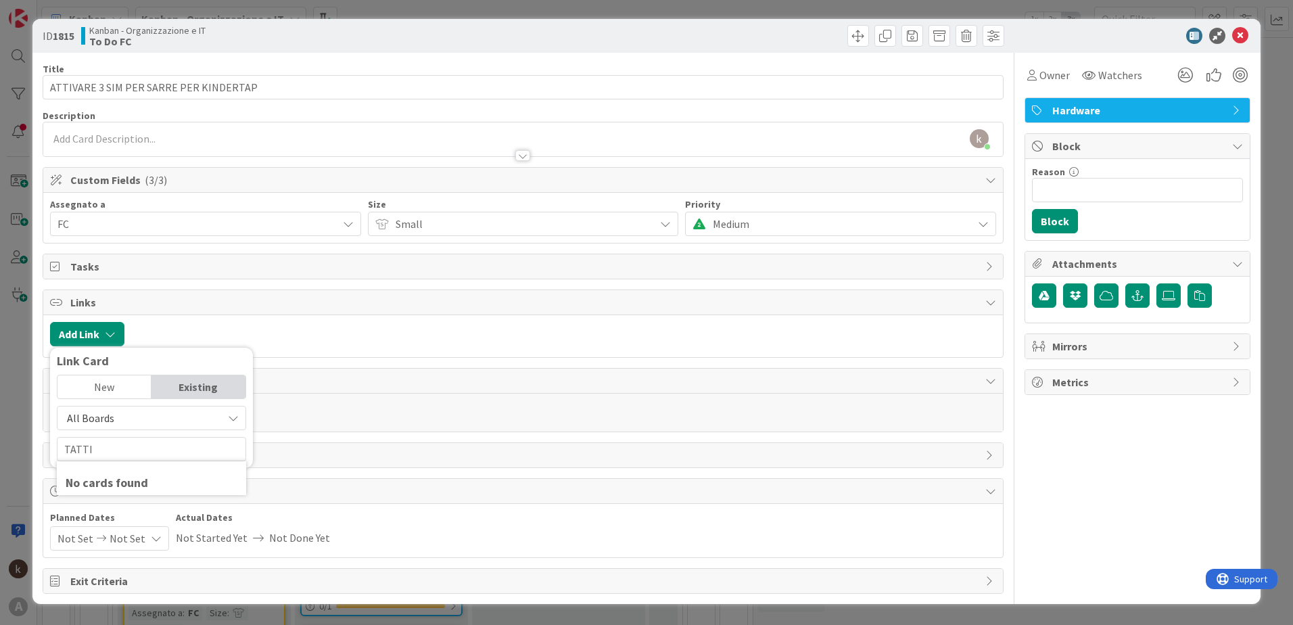
click at [115, 420] on span "All Boards" at bounding box center [139, 417] width 151 height 19
click at [114, 475] on span "All Boards" at bounding box center [158, 474] width 188 height 20
click at [128, 417] on span "All Boards" at bounding box center [139, 417] width 151 height 19
click at [94, 479] on span "All Boards" at bounding box center [158, 474] width 188 height 20
click at [128, 420] on span "All Boards" at bounding box center [139, 417] width 151 height 19
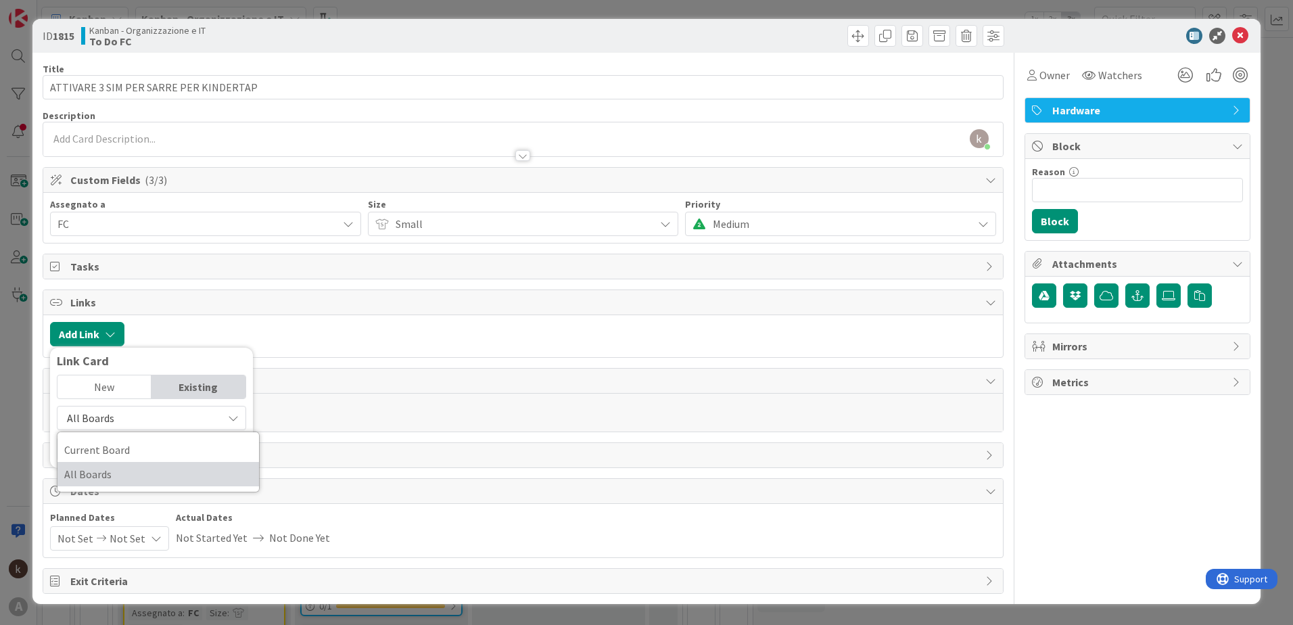
click at [116, 477] on span "All Boards" at bounding box center [158, 474] width 188 height 20
click at [1237, 32] on icon at bounding box center [1240, 36] width 16 height 16
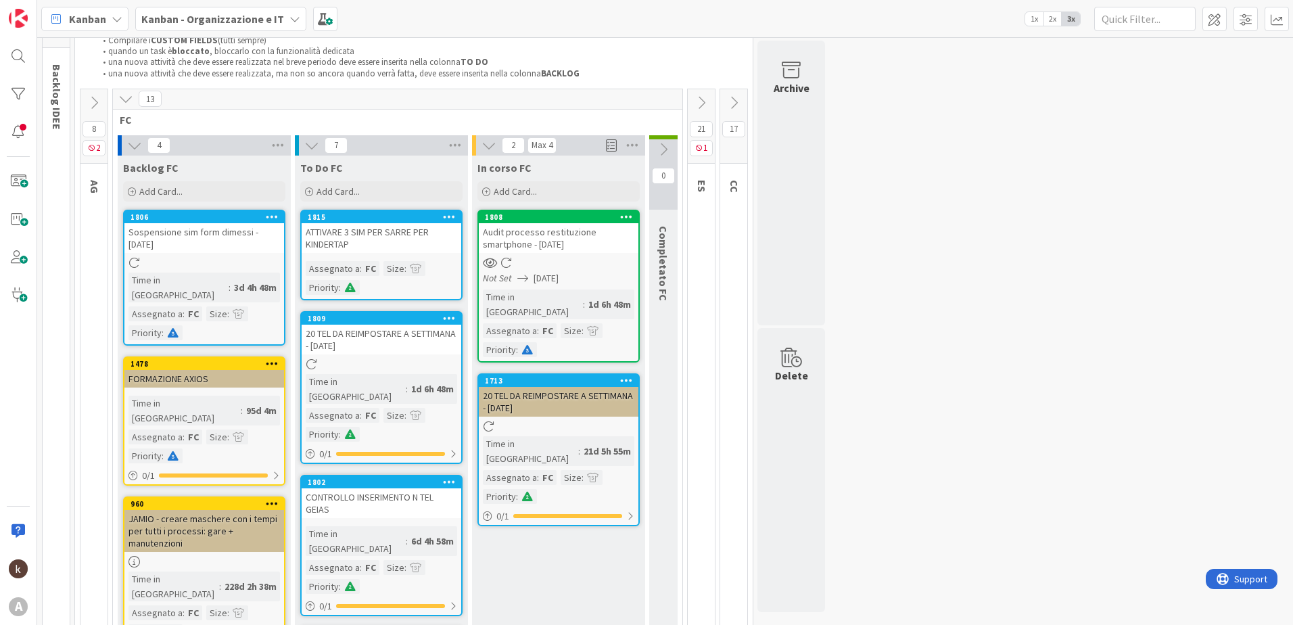
click at [667, 149] on icon at bounding box center [663, 149] width 15 height 15
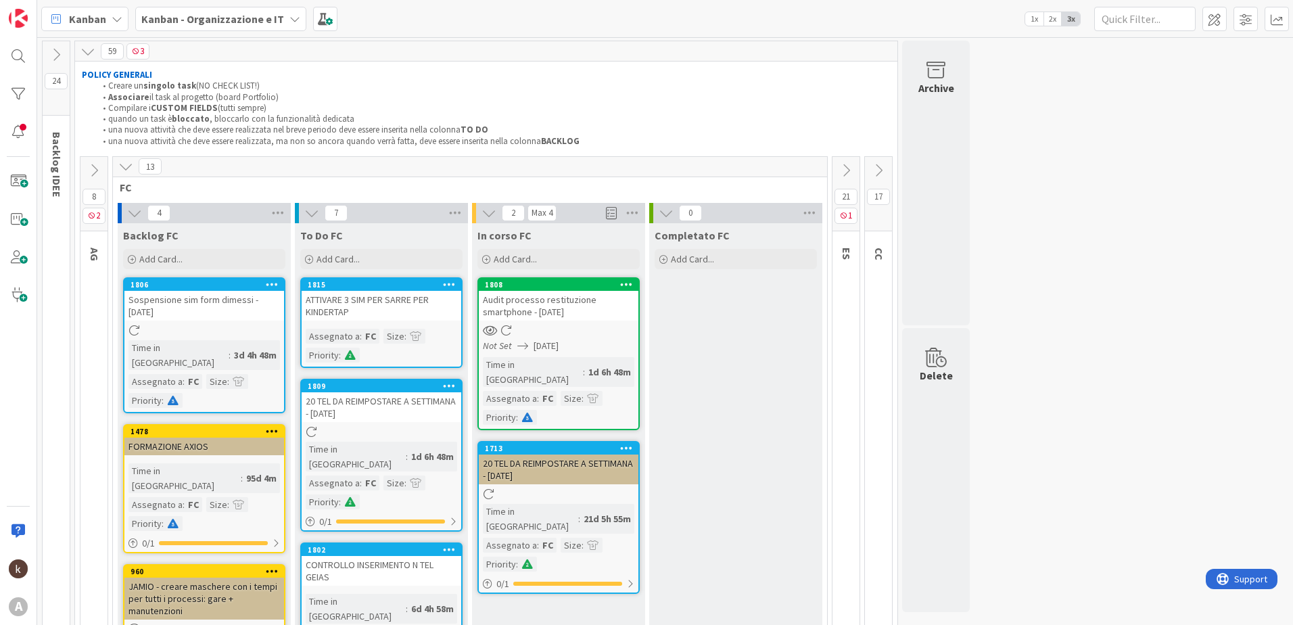
click at [378, 302] on div "ATTIVARE 3 SIM PER SARRE PER KINDERTAP" at bounding box center [382, 306] width 160 height 30
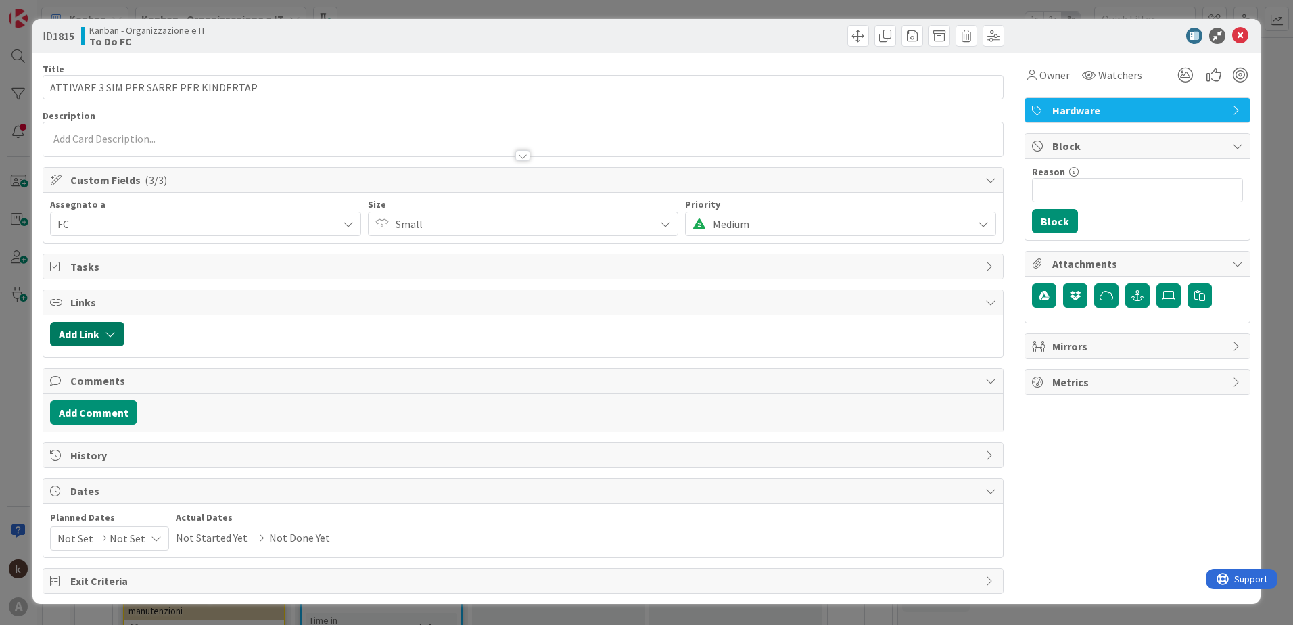
click at [98, 331] on button "Add Link" at bounding box center [87, 334] width 74 height 24
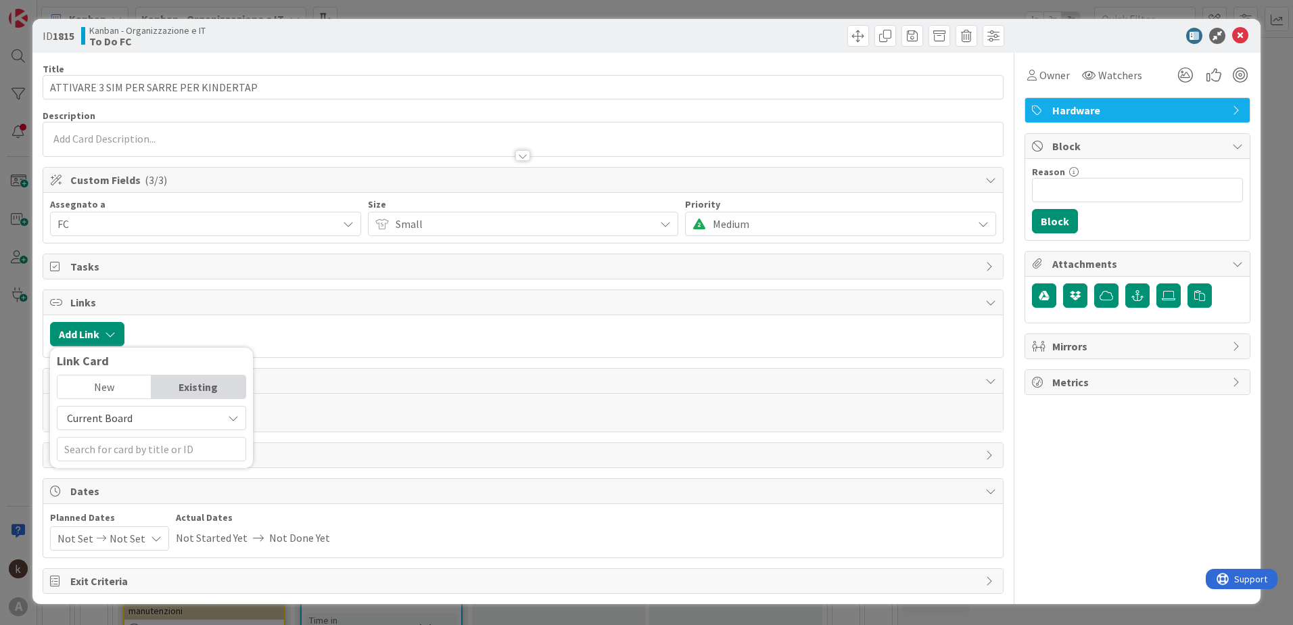
click at [116, 416] on span "Current Board" at bounding box center [100, 418] width 66 height 14
click at [116, 473] on span "All Boards" at bounding box center [158, 474] width 188 height 20
click at [130, 442] on input "text" at bounding box center [151, 449] width 189 height 24
click at [104, 417] on span "All Boards" at bounding box center [90, 418] width 47 height 14
click at [104, 470] on span "All Boards" at bounding box center [158, 474] width 188 height 20
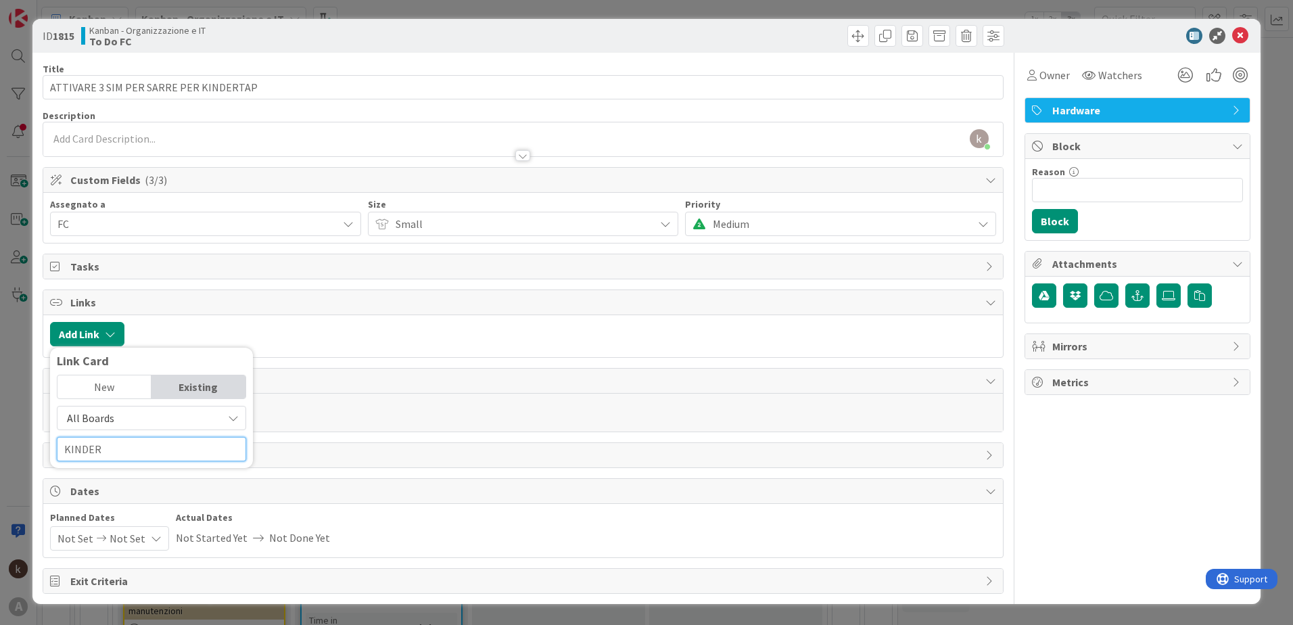
click at [102, 449] on input "KINDER" at bounding box center [151, 449] width 189 height 24
type input "KINDERTAP"
click at [127, 414] on span "All Boards" at bounding box center [139, 417] width 151 height 19
click at [114, 475] on span "All Boards" at bounding box center [158, 474] width 188 height 20
click at [120, 450] on input "KINDERTAP" at bounding box center [151, 449] width 189 height 24
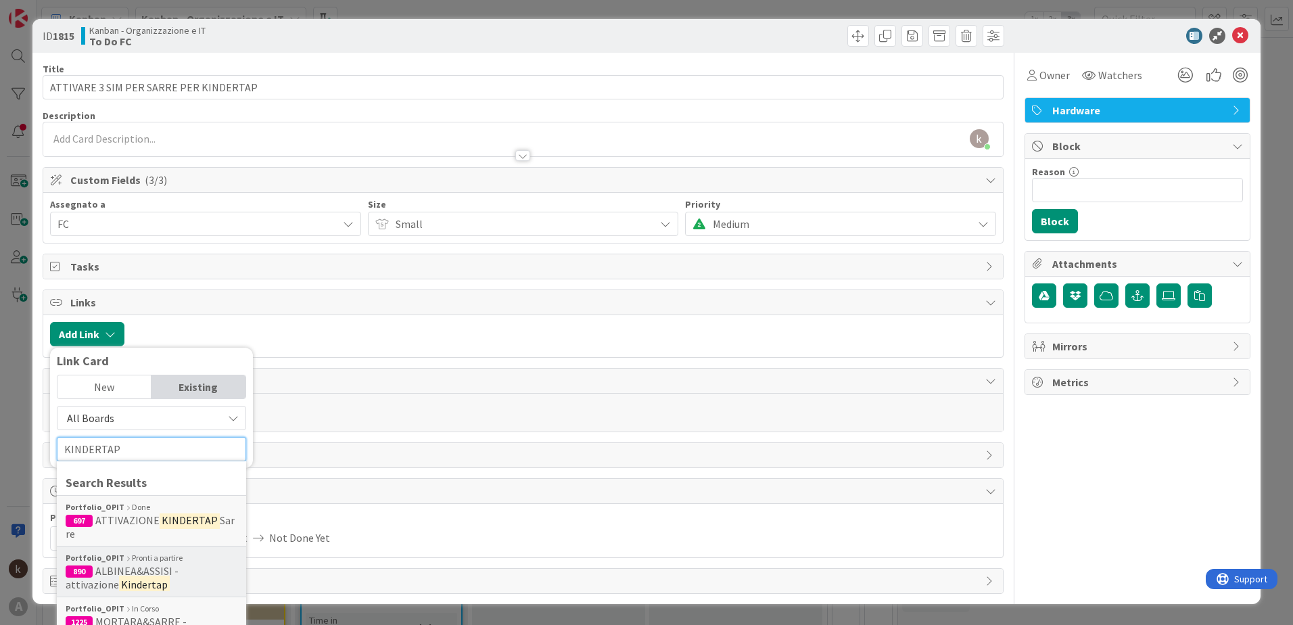
scroll to position [68, 0]
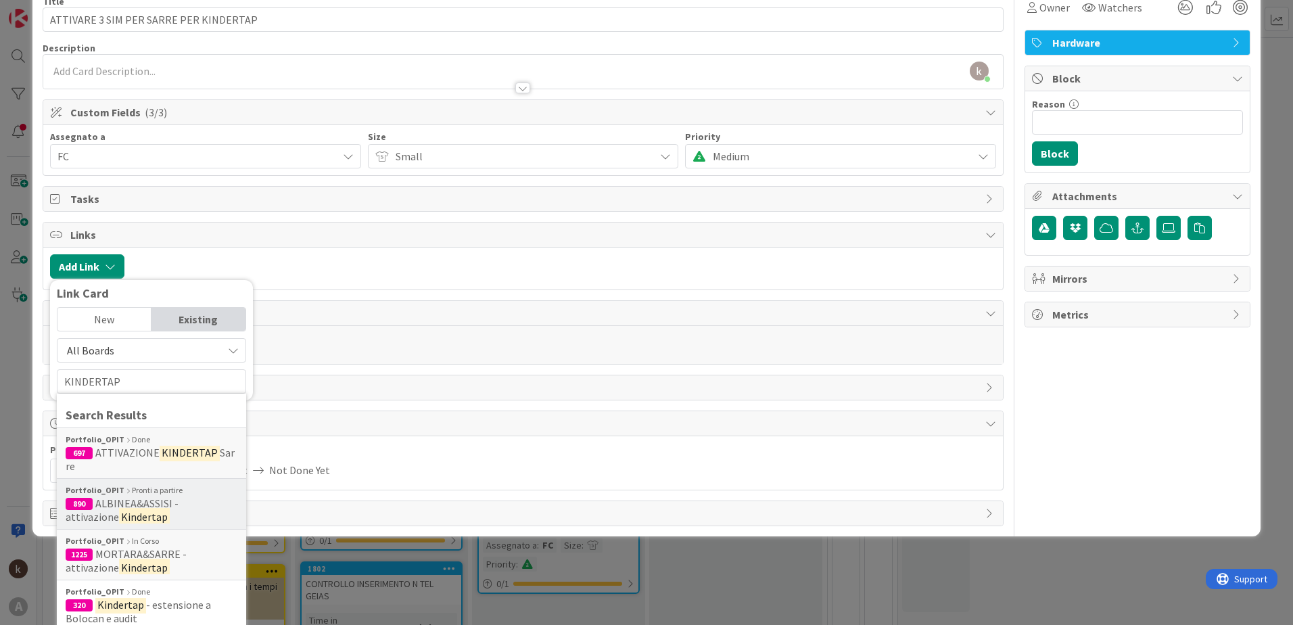
click at [133, 556] on span "MORTARA&SARRE - attivazione" at bounding box center [126, 560] width 121 height 27
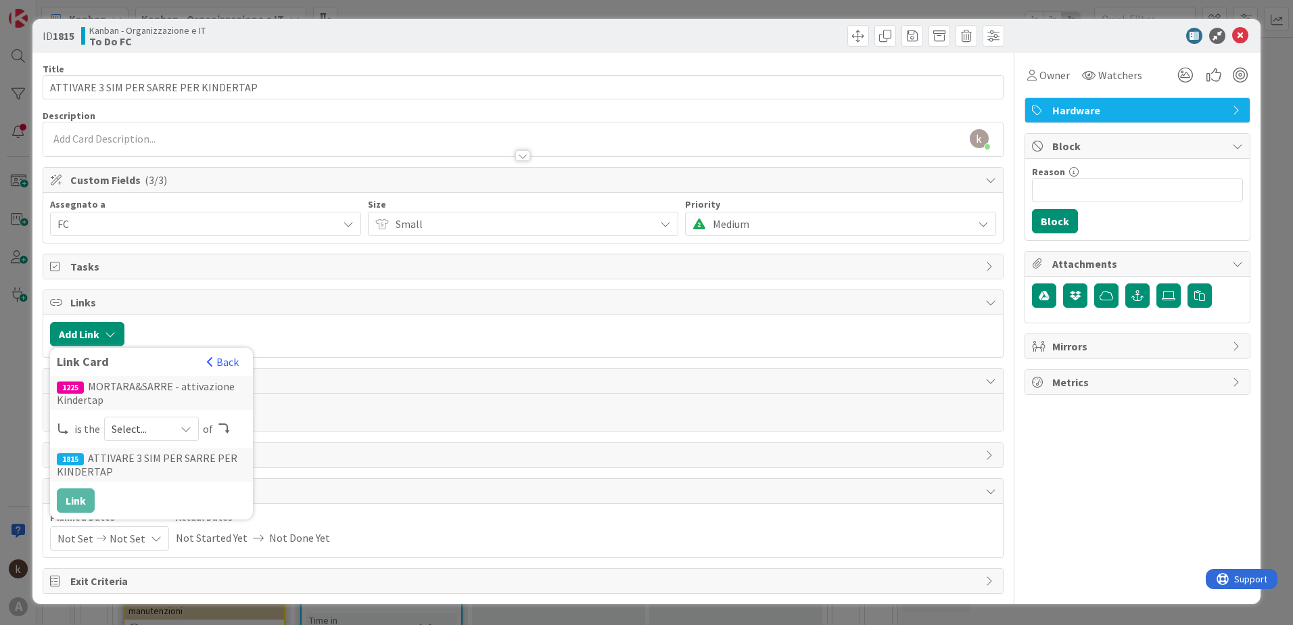
click at [170, 422] on div "Select..." at bounding box center [151, 428] width 95 height 24
click at [154, 461] on span "parent" at bounding box center [223, 460] width 153 height 20
click at [75, 500] on button "Link" at bounding box center [76, 500] width 38 height 24
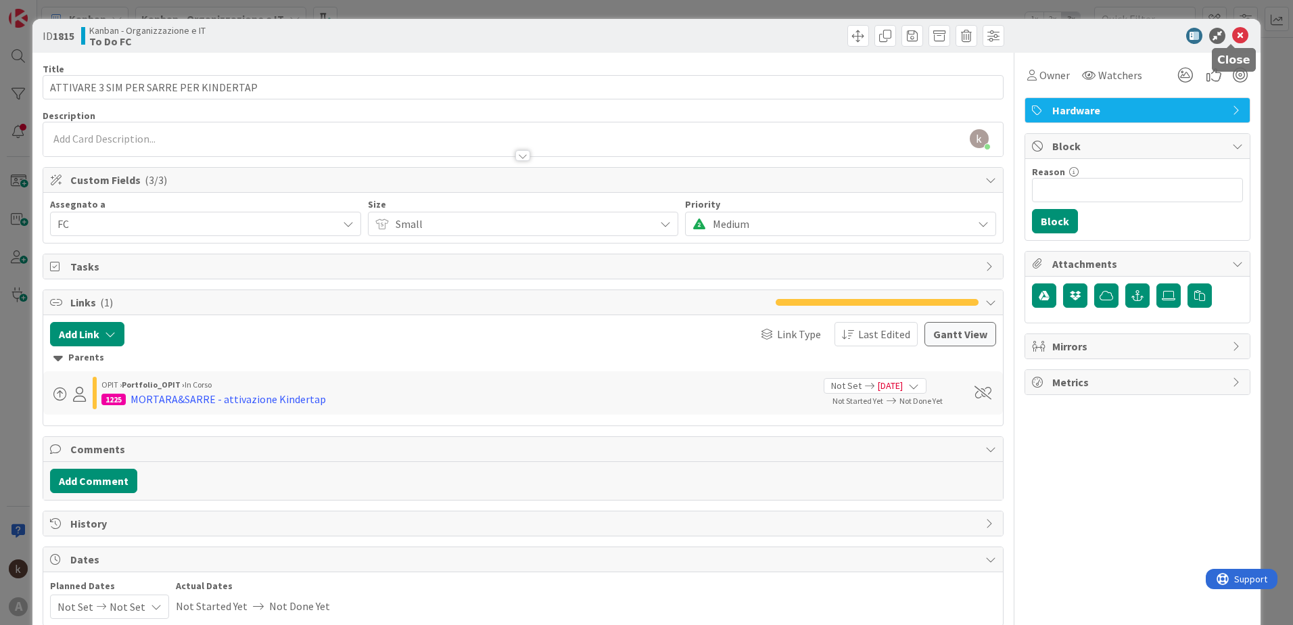
click at [1232, 33] on icon at bounding box center [1240, 36] width 16 height 16
